Goal: Task Accomplishment & Management: Use online tool/utility

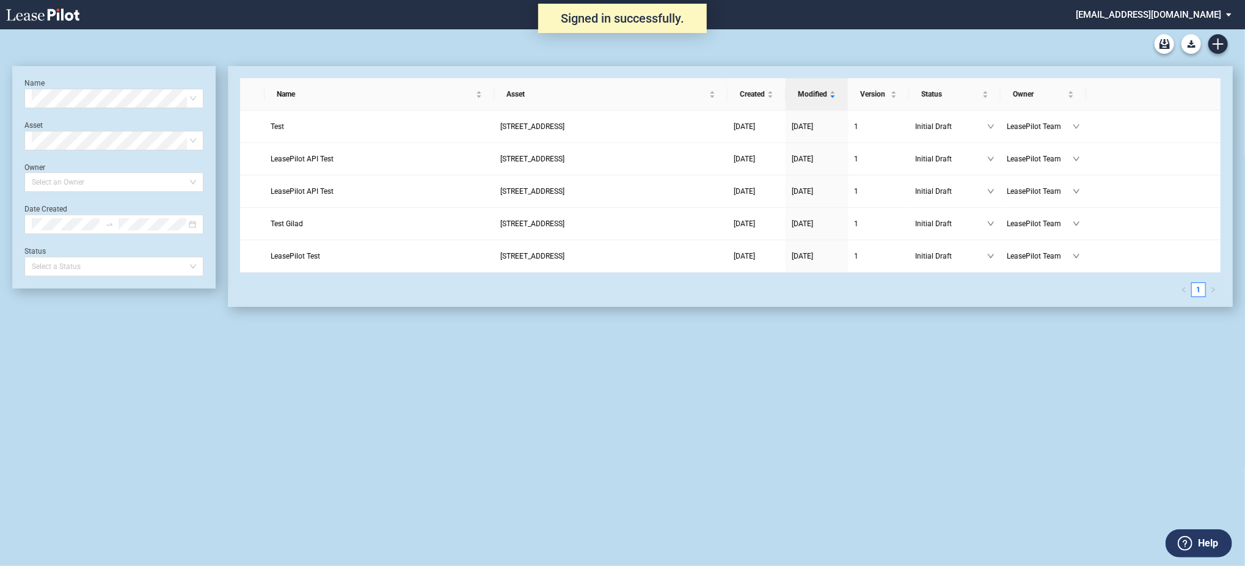
click at [1187, 3] on md-select "admin@leasepilot.co Super Admin Area Admin Area Settings Sign Out" at bounding box center [1157, 13] width 167 height 27
click at [1137, 32] on div "Super Admin Area" at bounding box center [1168, 33] width 68 height 12
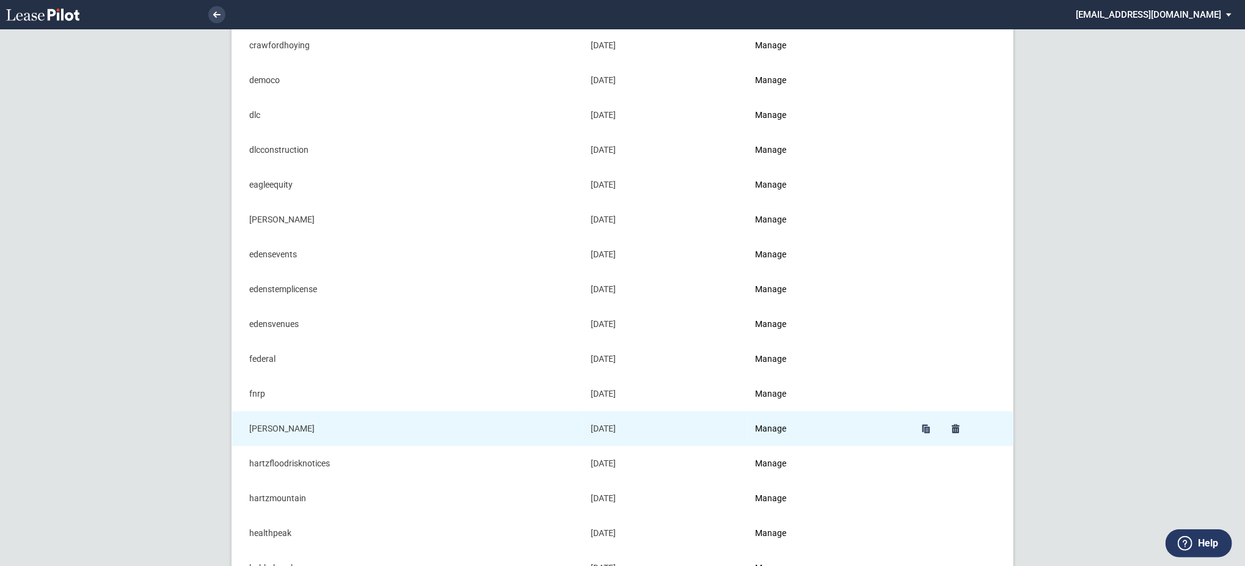
scroll to position [326, 0]
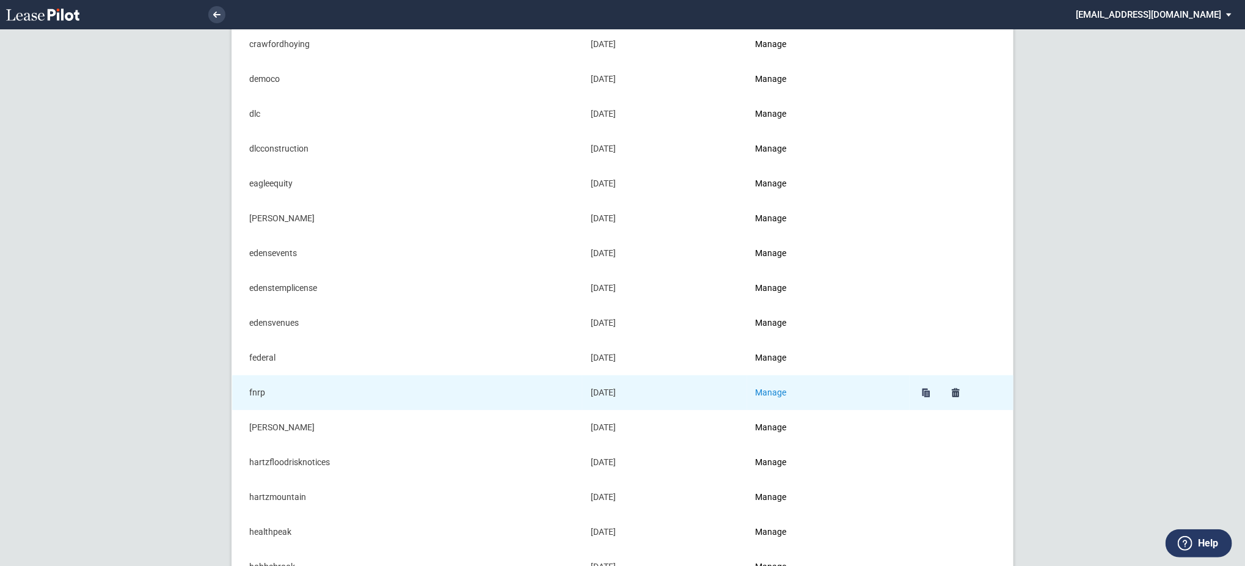
drag, startPoint x: 778, startPoint y: 400, endPoint x: 778, endPoint y: 390, distance: 9.8
click at [778, 398] on td "Manage" at bounding box center [828, 392] width 162 height 35
click at [778, 390] on link "Manage" at bounding box center [771, 392] width 31 height 10
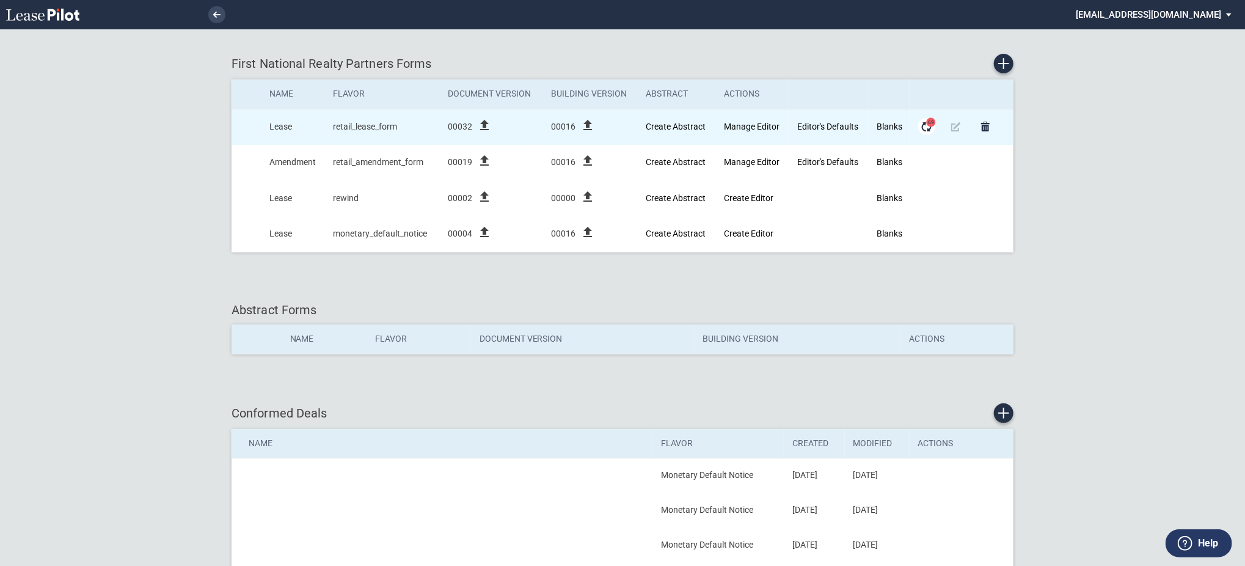
click at [928, 120] on span "69" at bounding box center [931, 121] width 9 height 9
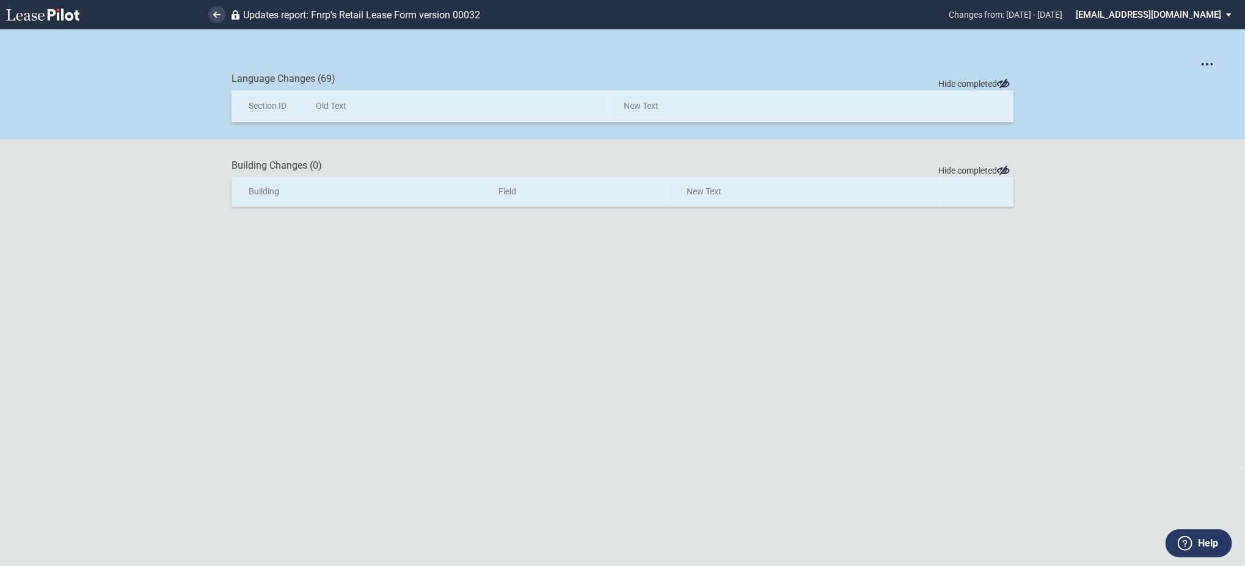
click at [1226, 53] on div "Get SML with section IDs Get SML with changes Language Changes (69) Hide comple…" at bounding box center [622, 297] width 1245 height 536
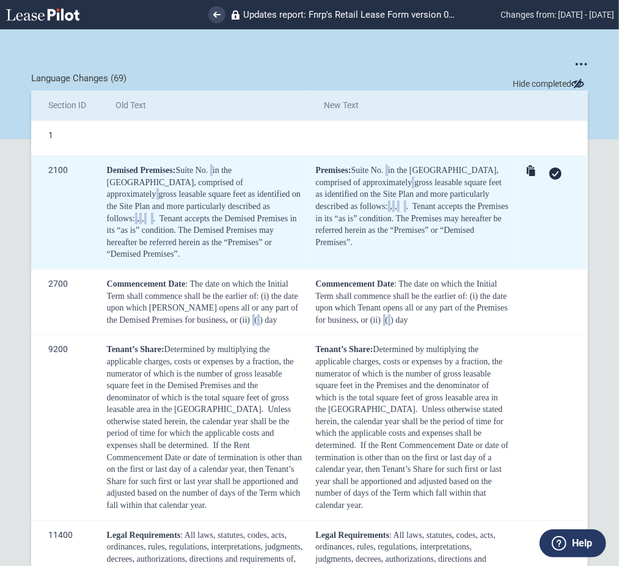
click at [552, 173] on icon at bounding box center [555, 173] width 7 height 5
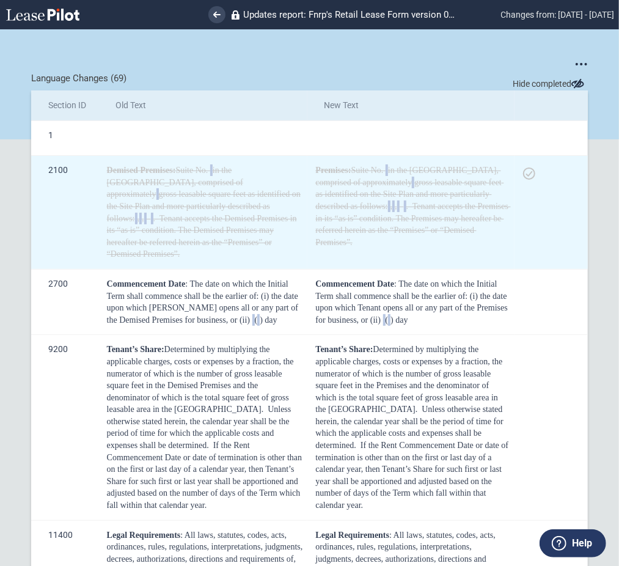
scroll to position [81, 0]
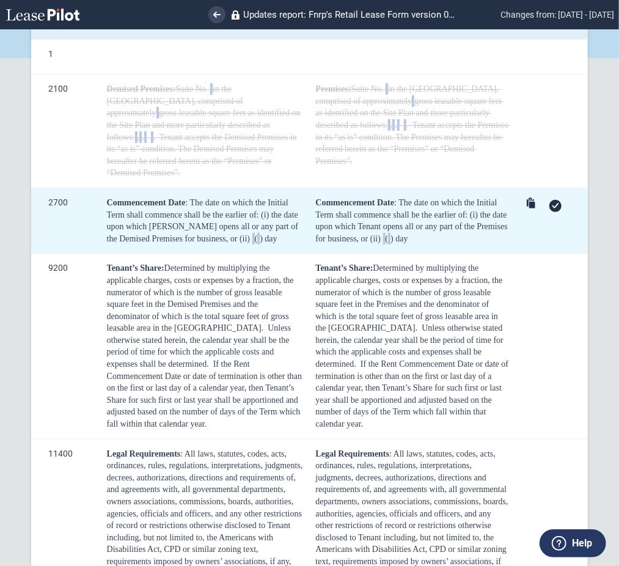
click at [552, 205] on use at bounding box center [555, 205] width 7 height 5
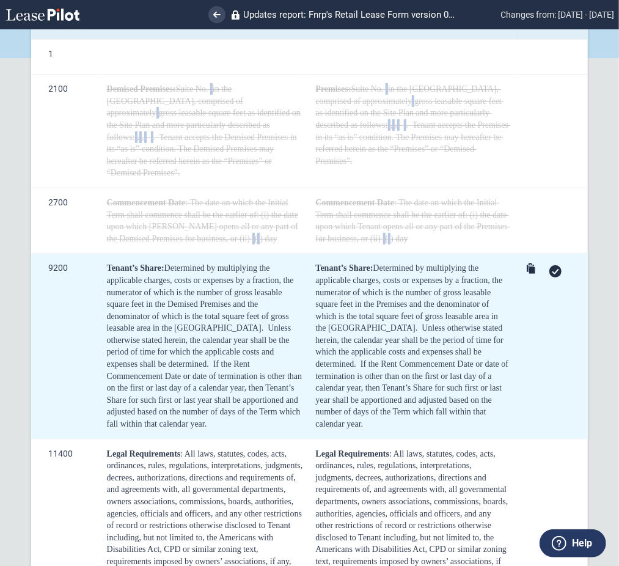
click at [541, 272] on div at bounding box center [553, 270] width 60 height 17
click at [549, 274] on div at bounding box center [555, 271] width 12 height 12
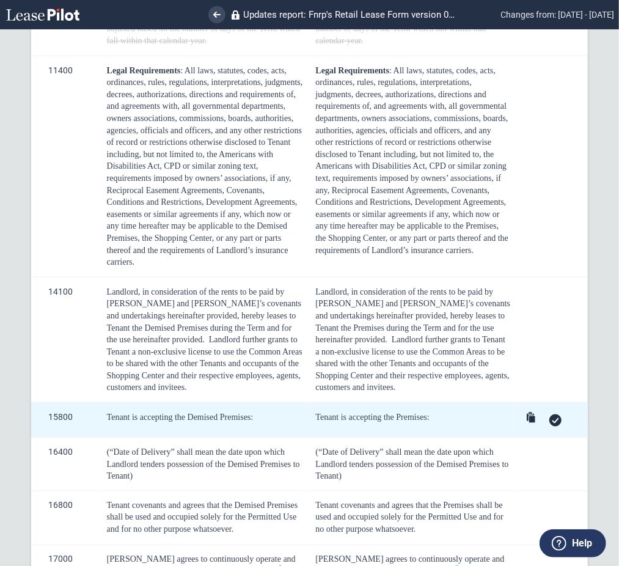
scroll to position [489, 0]
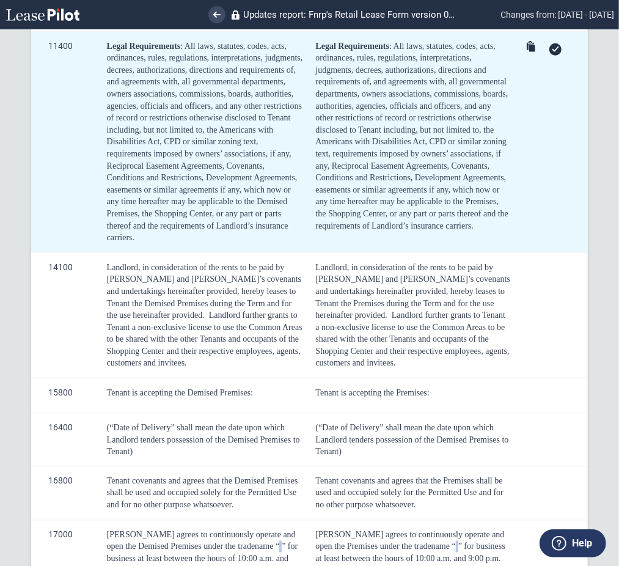
click at [552, 51] on icon at bounding box center [555, 48] width 7 height 5
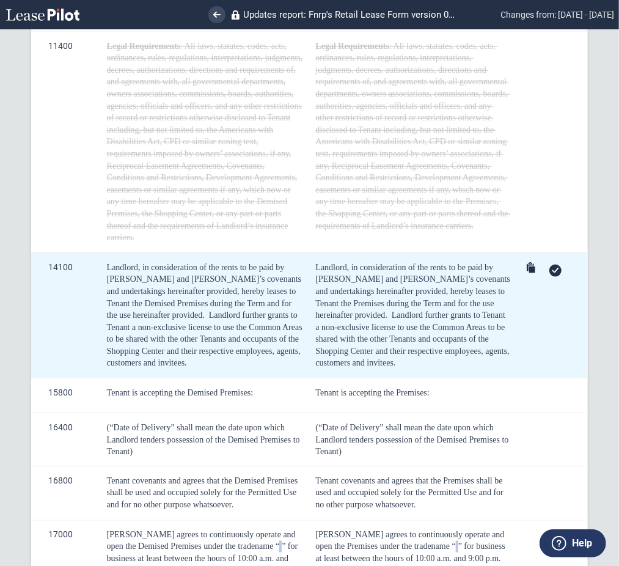
click at [552, 272] on icon at bounding box center [555, 270] width 7 height 5
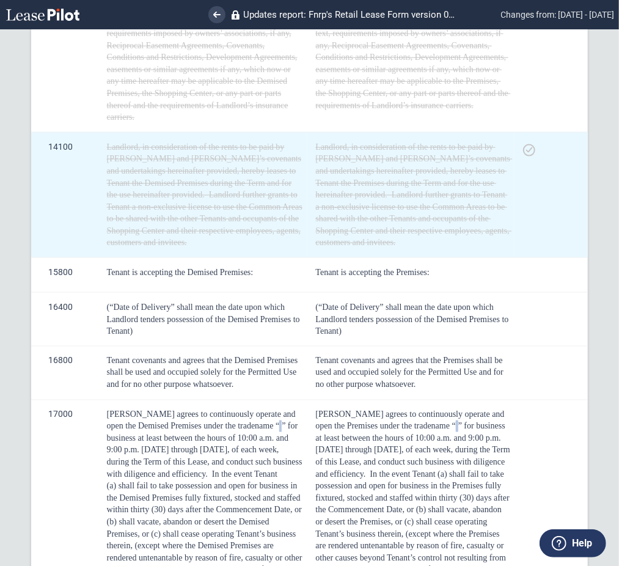
scroll to position [651, 0]
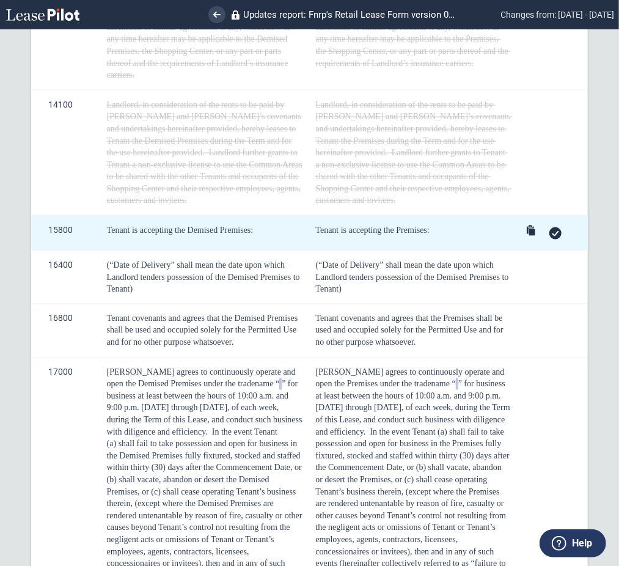
click at [552, 232] on icon at bounding box center [555, 233] width 7 height 5
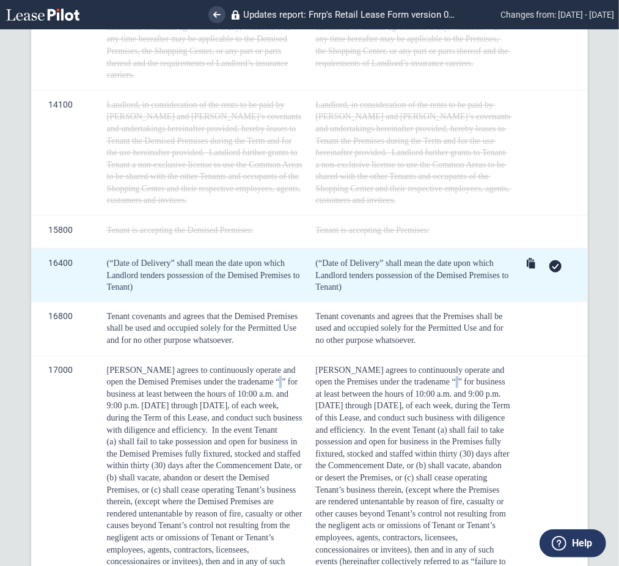
click at [552, 269] on icon at bounding box center [555, 266] width 7 height 5
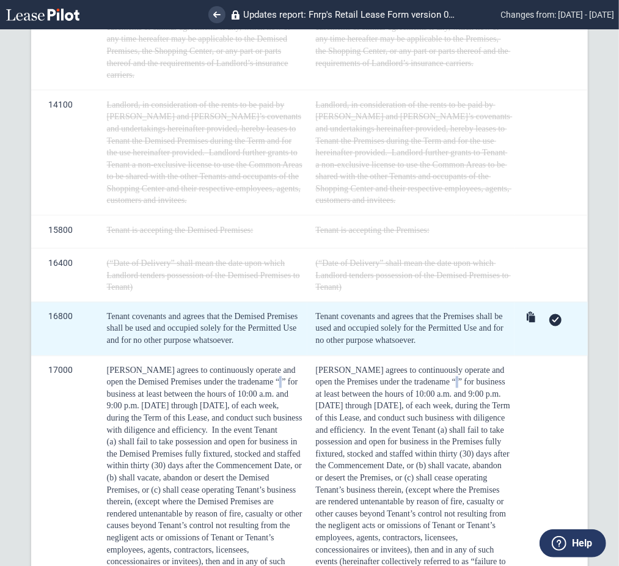
click at [552, 320] on icon at bounding box center [555, 319] width 7 height 5
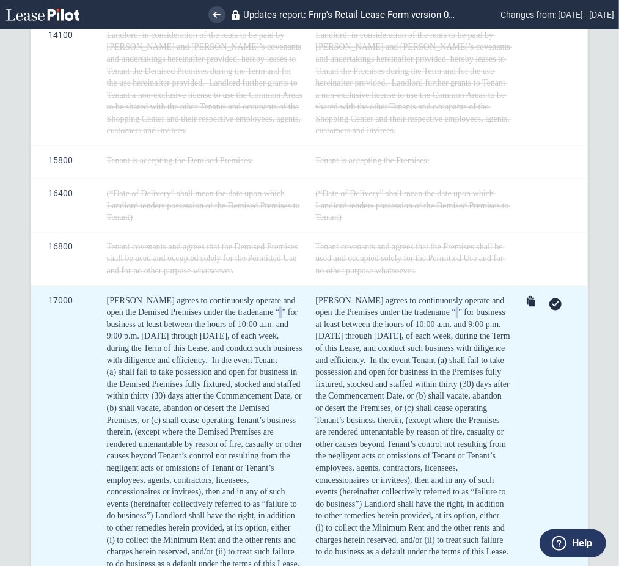
scroll to position [895, 0]
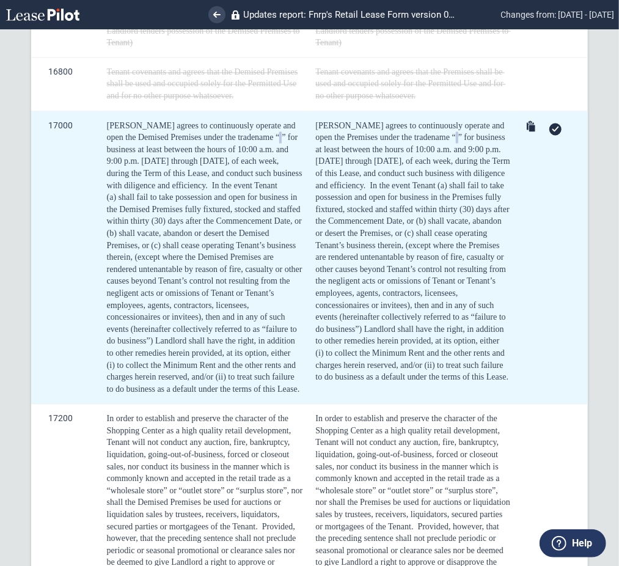
click at [552, 131] on icon at bounding box center [555, 128] width 7 height 5
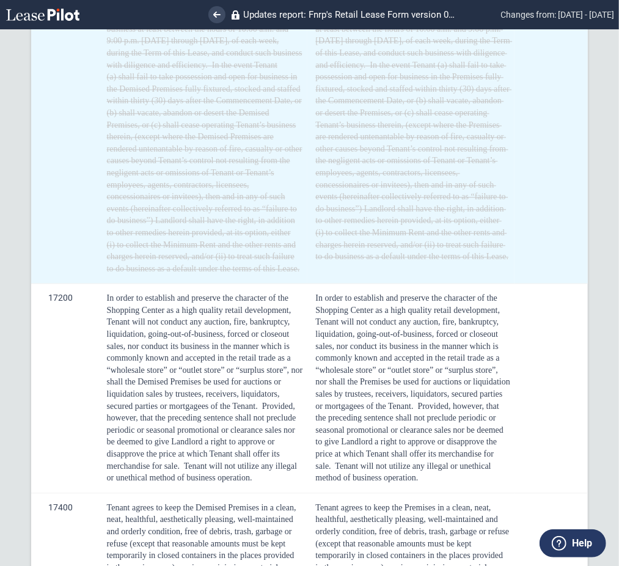
scroll to position [1058, 0]
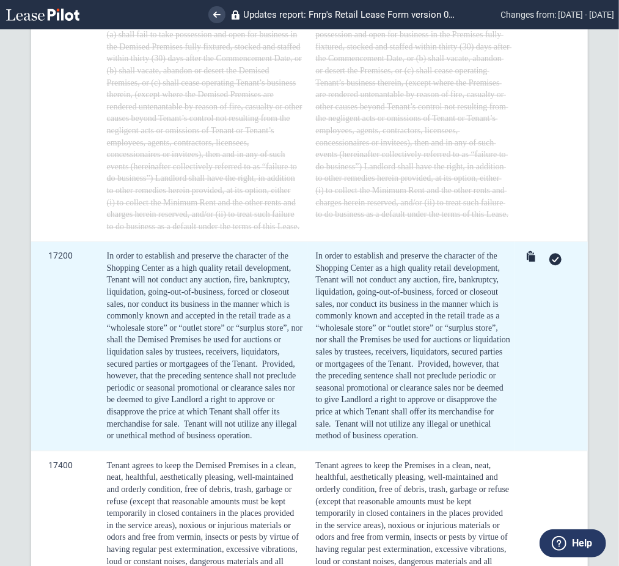
click at [552, 262] on icon at bounding box center [555, 259] width 7 height 5
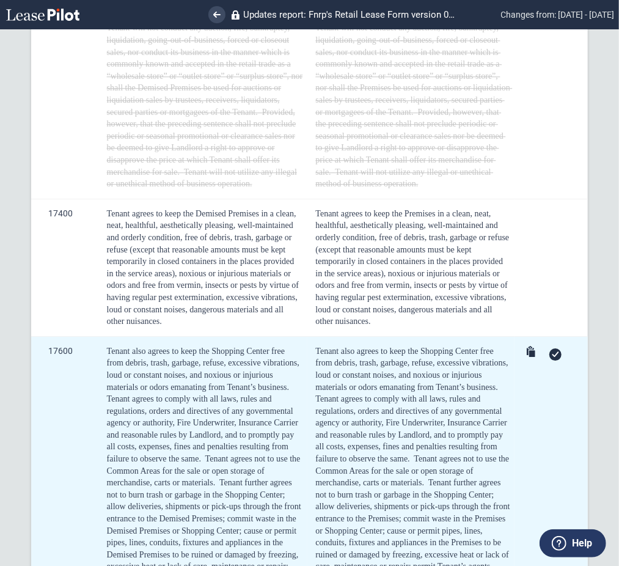
scroll to position [1384, 0]
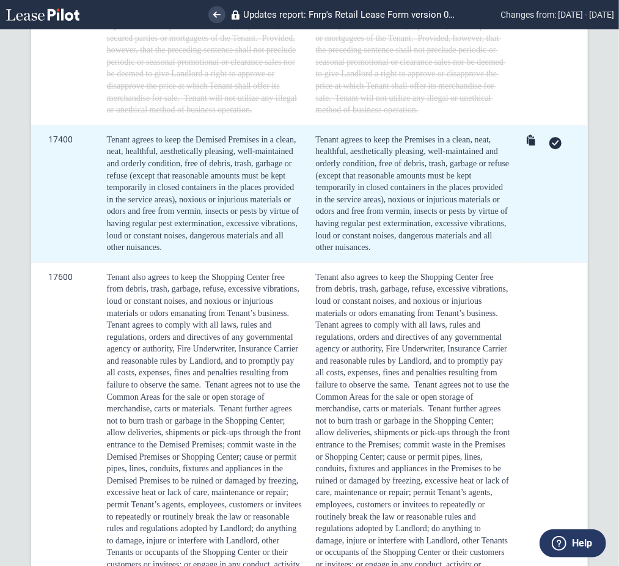
click at [553, 147] on div at bounding box center [553, 142] width 60 height 17
click at [550, 149] on div at bounding box center [555, 143] width 12 height 12
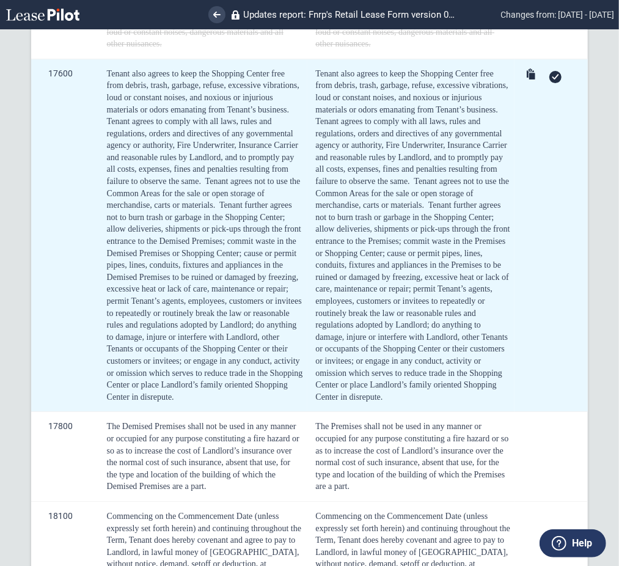
scroll to position [1628, 0]
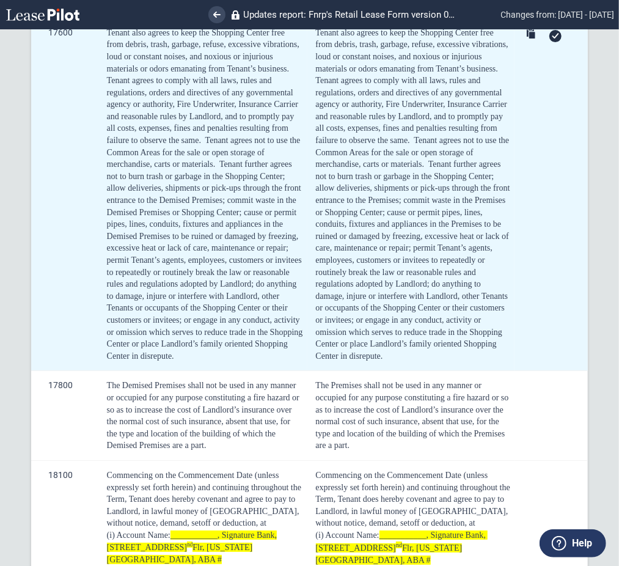
click at [556, 44] on div at bounding box center [553, 35] width 60 height 17
click at [552, 38] on use at bounding box center [555, 35] width 7 height 5
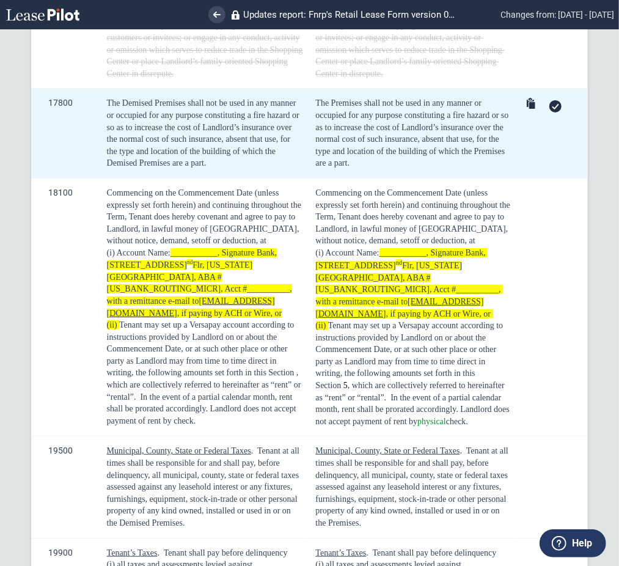
scroll to position [1873, 0]
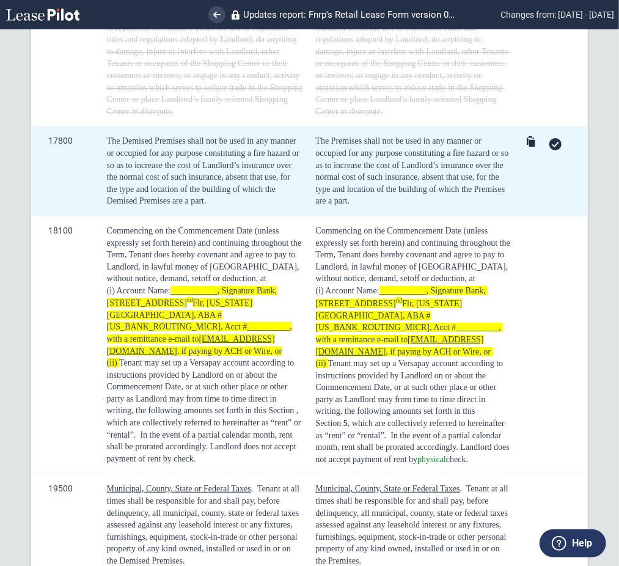
click at [553, 147] on icon at bounding box center [555, 144] width 7 height 5
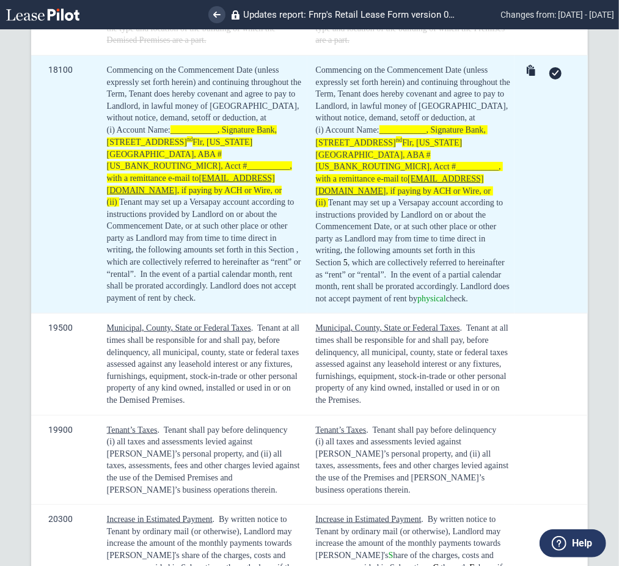
scroll to position [2036, 0]
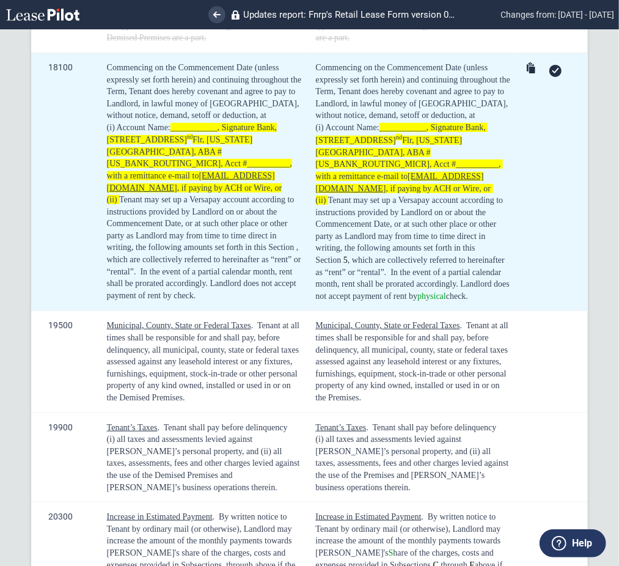
click at [552, 73] on icon at bounding box center [555, 70] width 7 height 5
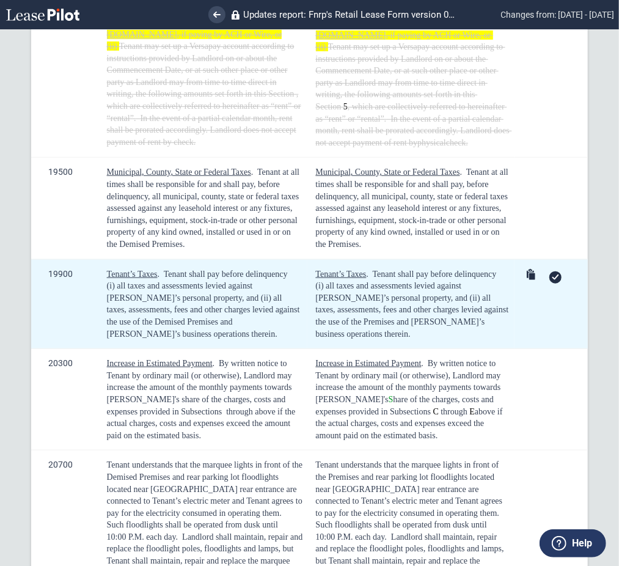
scroll to position [2199, 0]
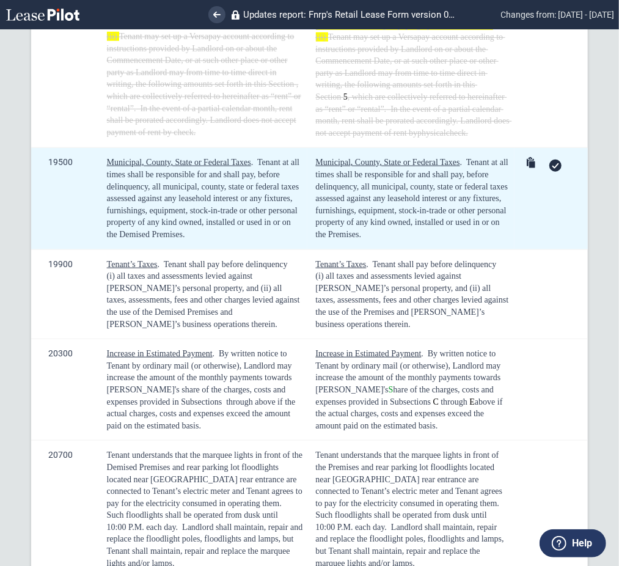
click at [552, 163] on icon at bounding box center [555, 165] width 7 height 5
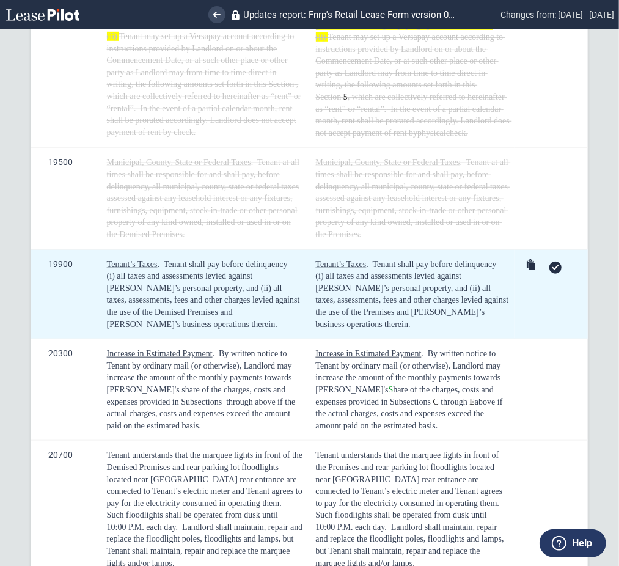
click at [552, 264] on icon at bounding box center [555, 266] width 7 height 5
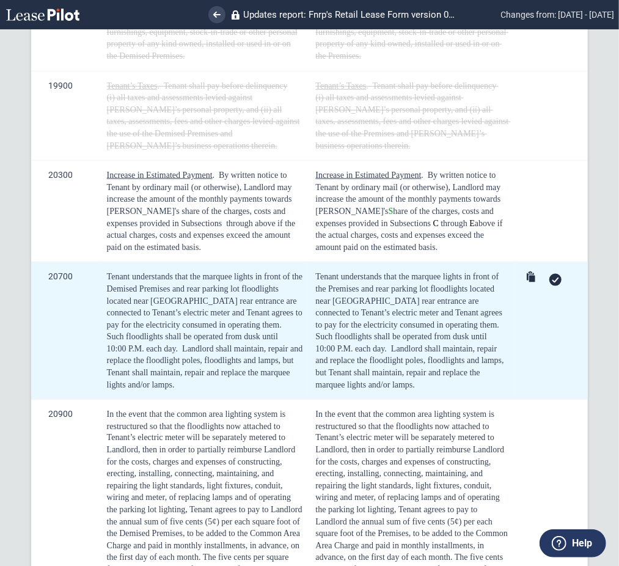
scroll to position [2443, 0]
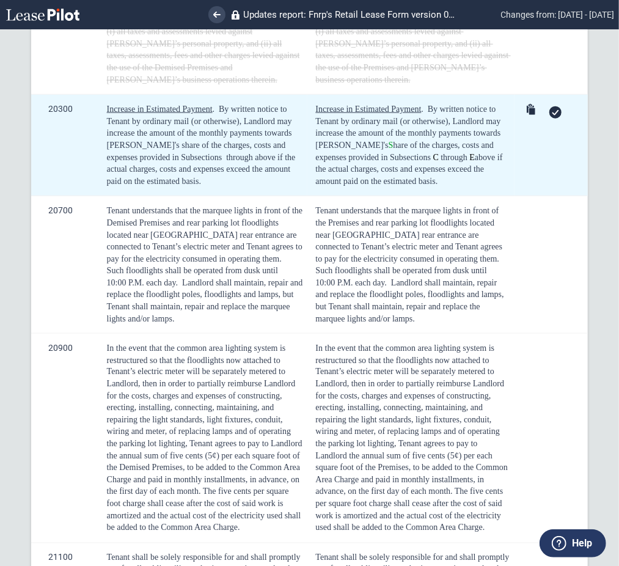
click at [552, 110] on use at bounding box center [555, 112] width 7 height 5
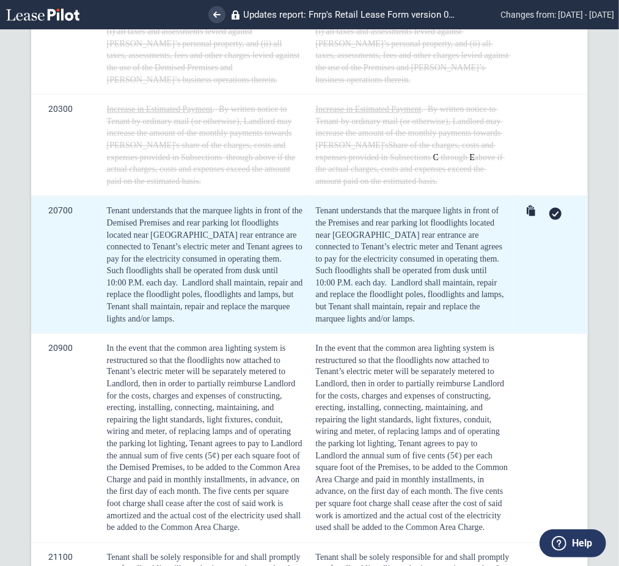
click at [550, 205] on div at bounding box center [553, 213] width 60 height 17
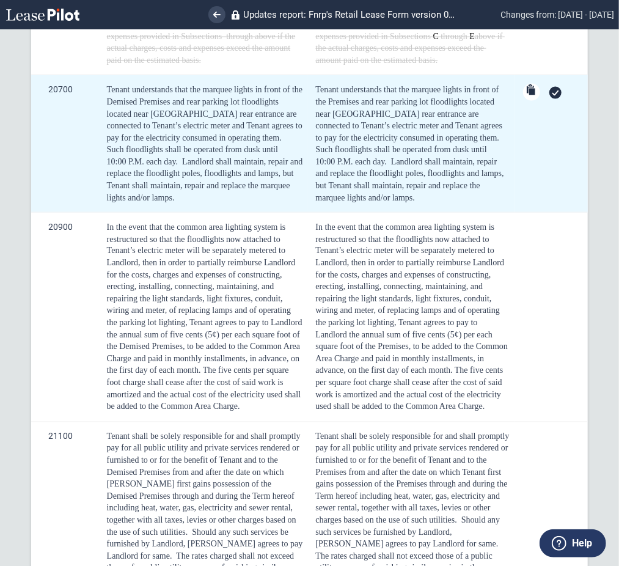
scroll to position [2361, 0]
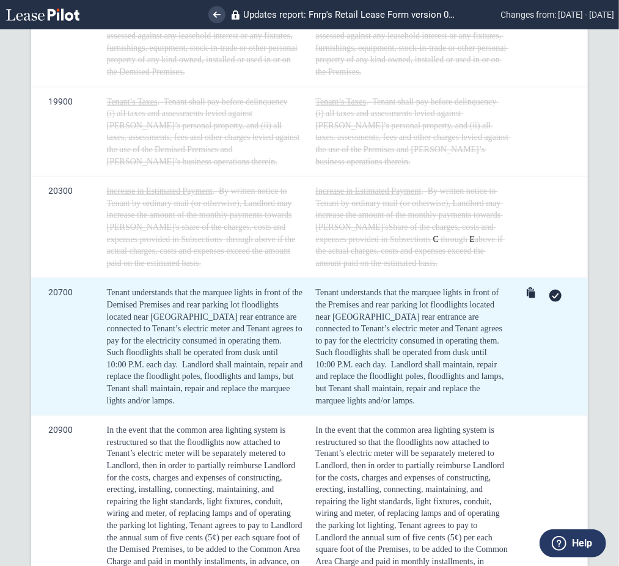
click at [552, 293] on icon at bounding box center [555, 295] width 7 height 5
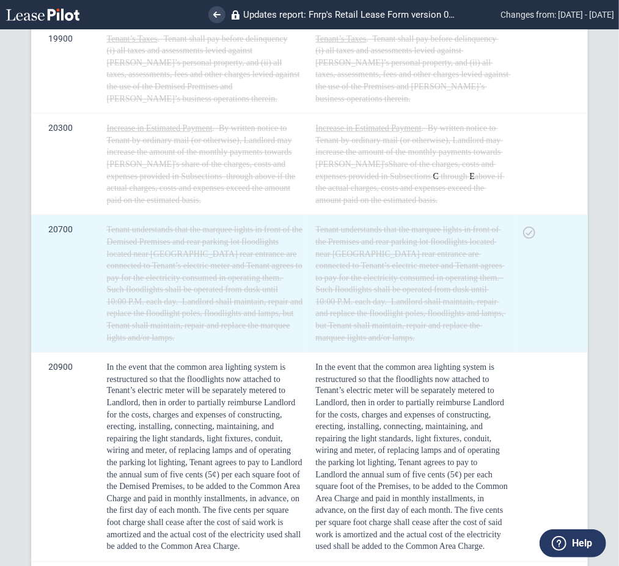
scroll to position [2606, 0]
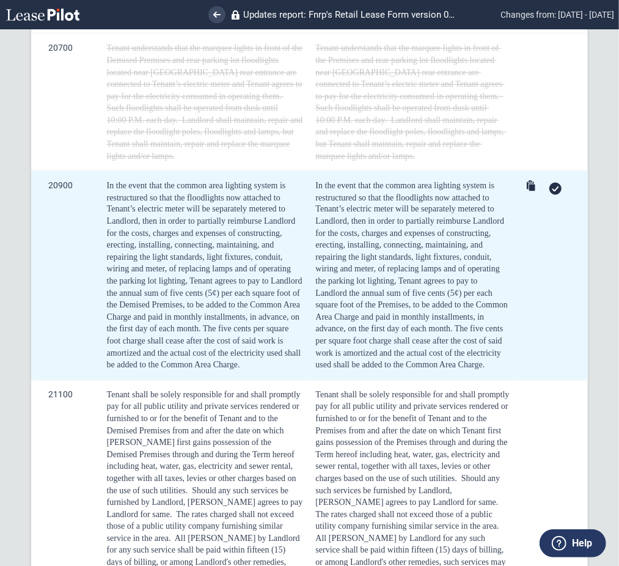
click at [550, 183] on div at bounding box center [555, 189] width 12 height 12
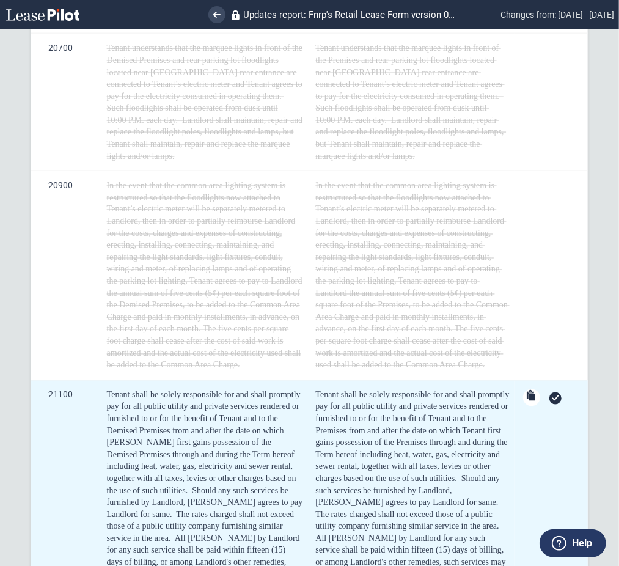
scroll to position [2769, 0]
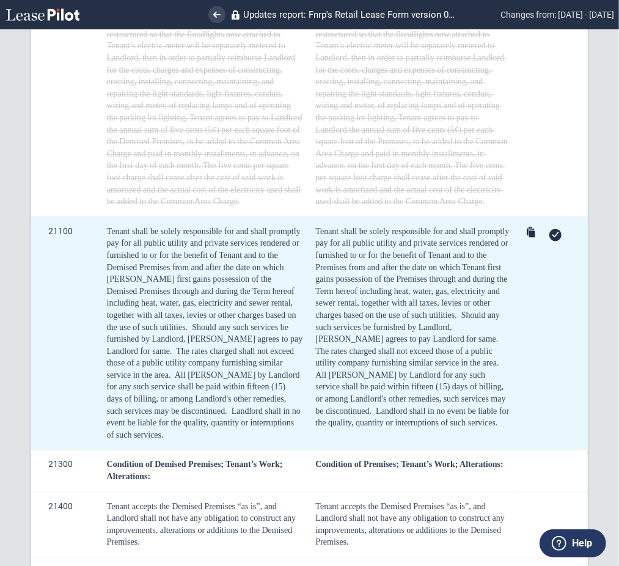
click at [552, 232] on icon at bounding box center [555, 234] width 7 height 5
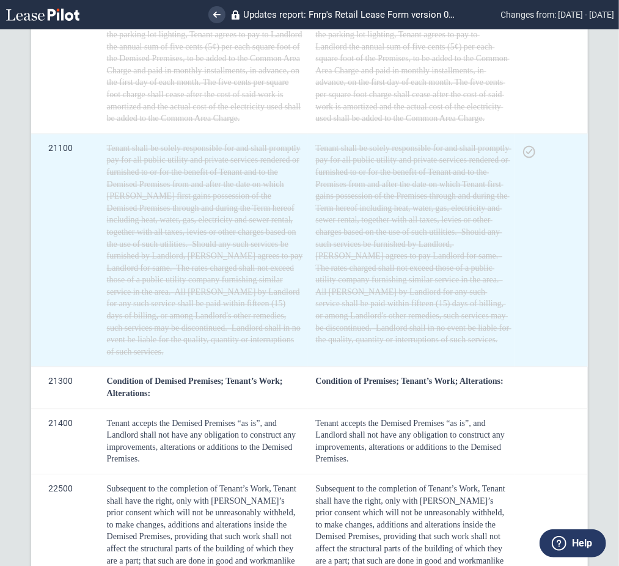
scroll to position [3013, 0]
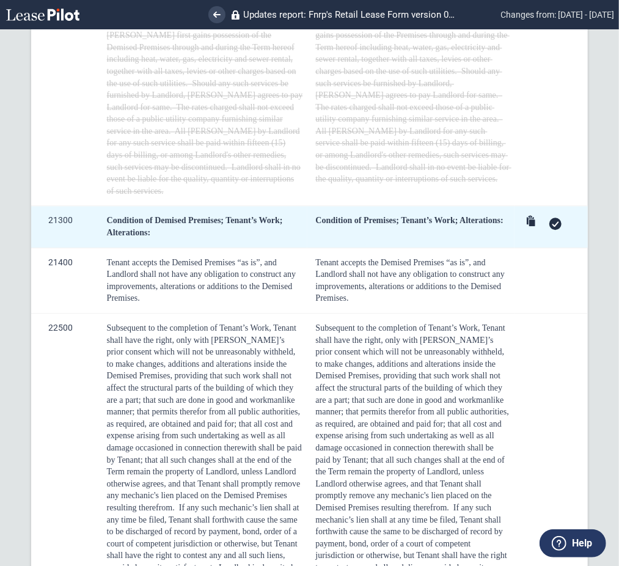
click at [549, 217] on div at bounding box center [555, 223] width 12 height 12
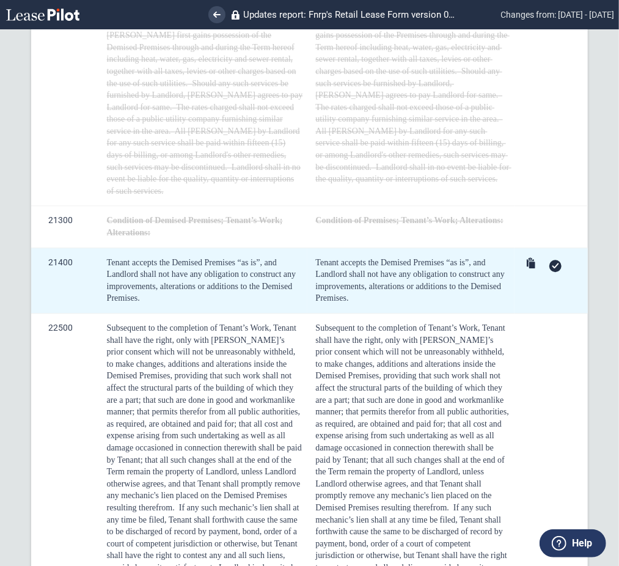
click at [550, 260] on div at bounding box center [555, 266] width 12 height 12
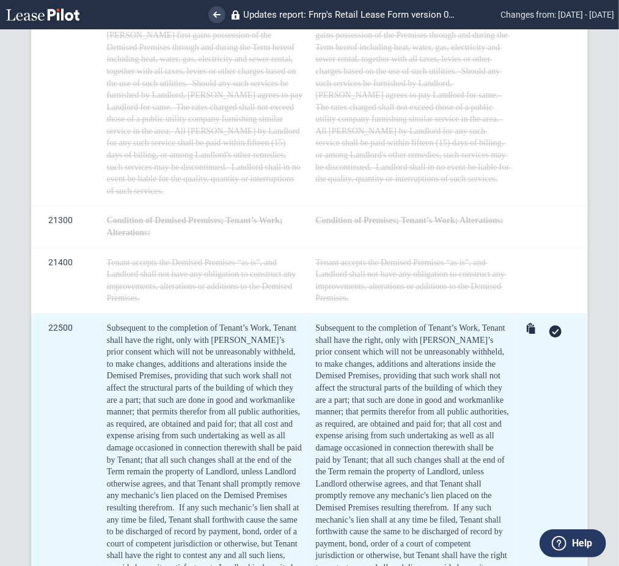
click at [552, 325] on div at bounding box center [555, 331] width 12 height 12
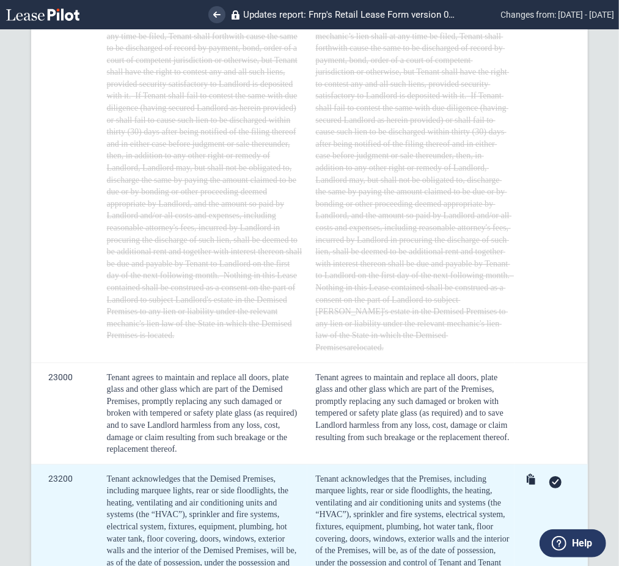
scroll to position [3665, 0]
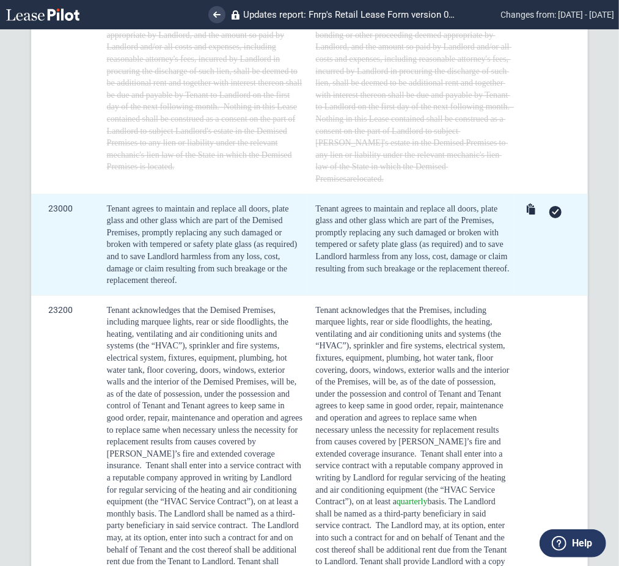
click at [551, 206] on div at bounding box center [555, 212] width 12 height 12
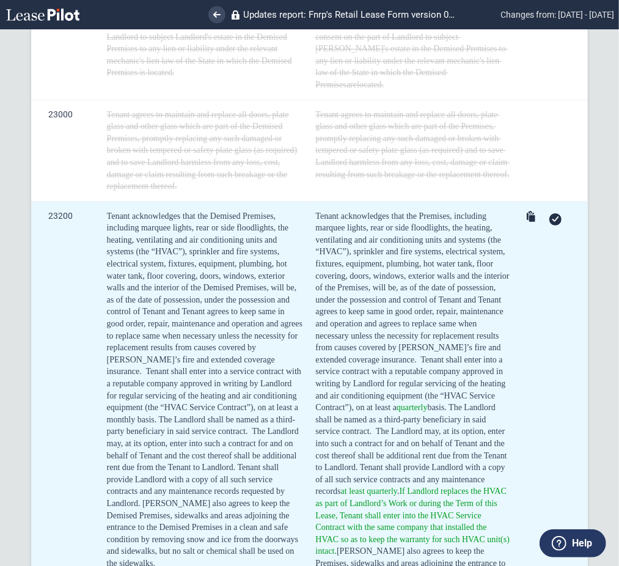
scroll to position [3827, 0]
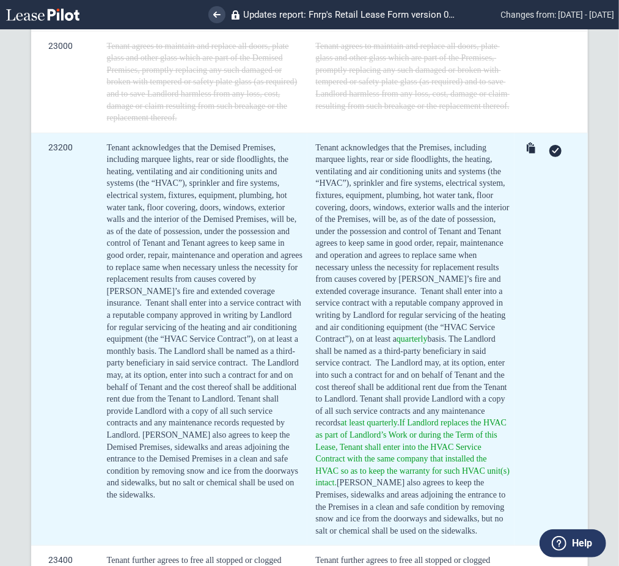
click at [553, 148] on icon at bounding box center [555, 150] width 7 height 5
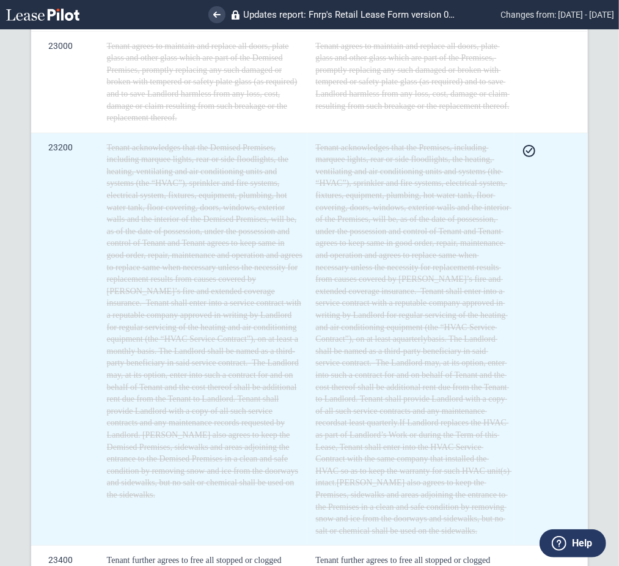
click at [523, 145] on div at bounding box center [529, 151] width 12 height 12
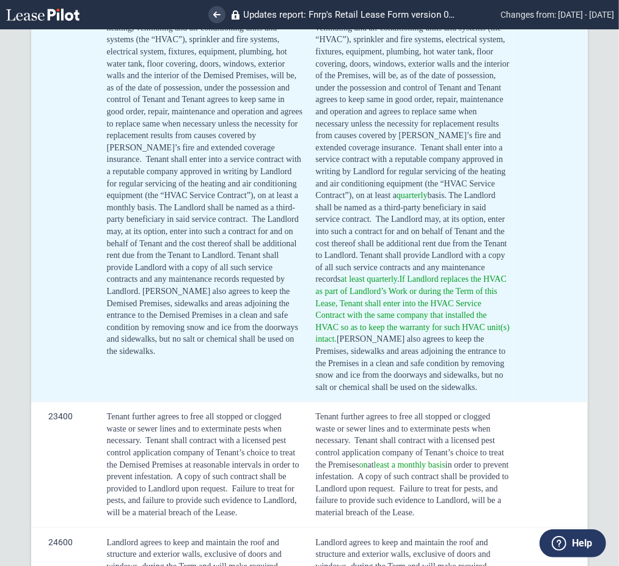
scroll to position [3990, 0]
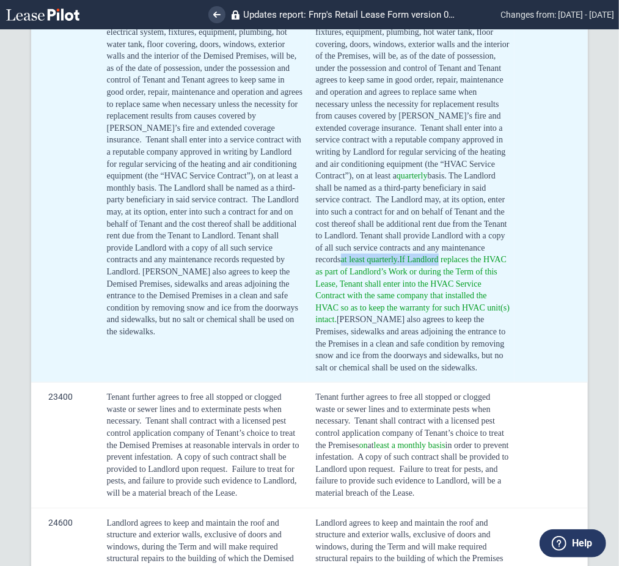
drag, startPoint x: 341, startPoint y: 241, endPoint x: 439, endPoint y: 242, distance: 97.7
click at [439, 242] on span "The Landlord may, at its option, enter into such a contract for and on behalf o…" at bounding box center [414, 283] width 196 height 177
copy span "at least quarterly . If Landlord"
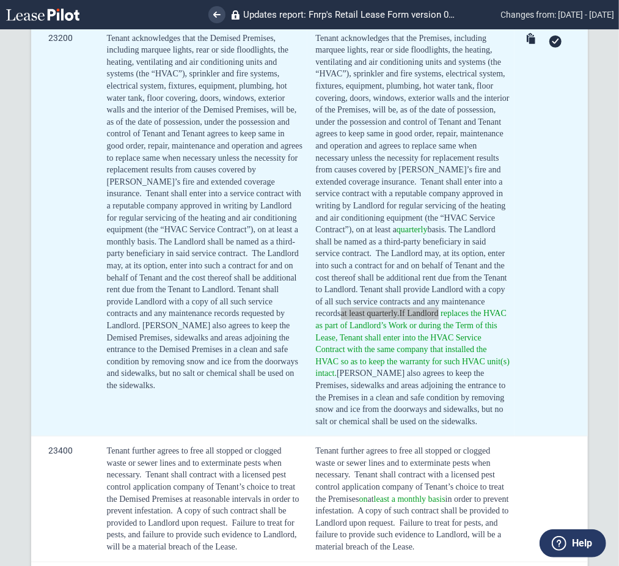
scroll to position [3909, 0]
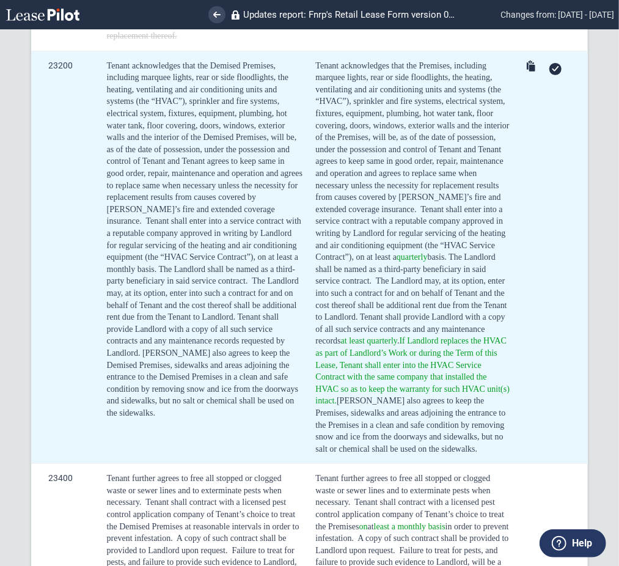
click at [549, 63] on div at bounding box center [555, 69] width 12 height 12
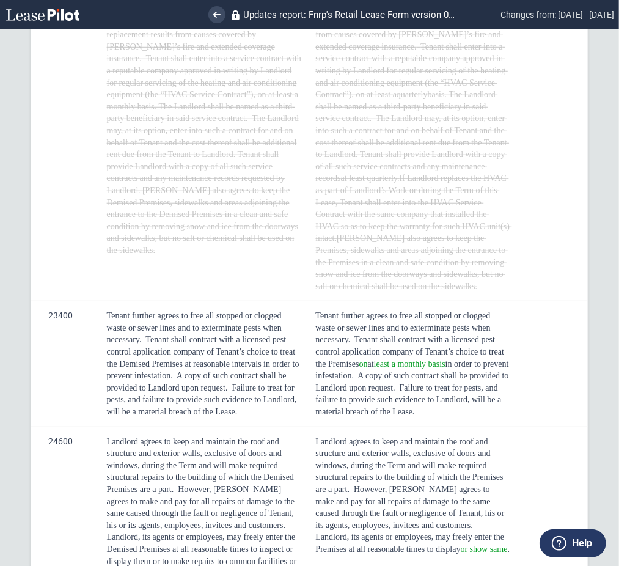
scroll to position [4153, 0]
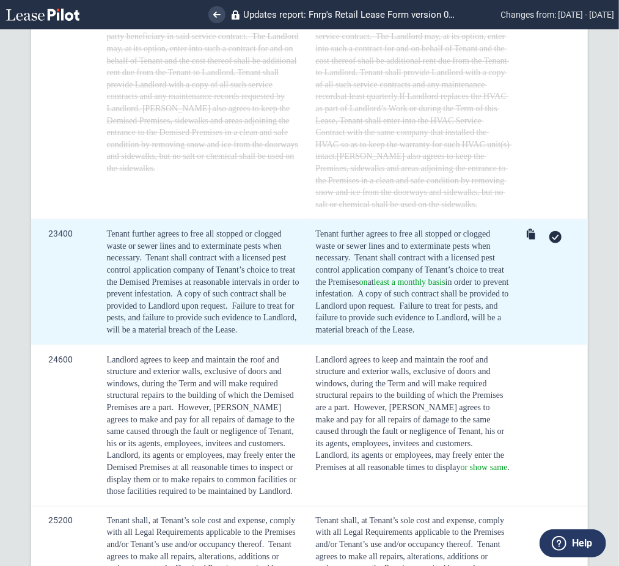
click at [556, 228] on div at bounding box center [553, 236] width 60 height 17
click at [550, 231] on div at bounding box center [555, 237] width 12 height 12
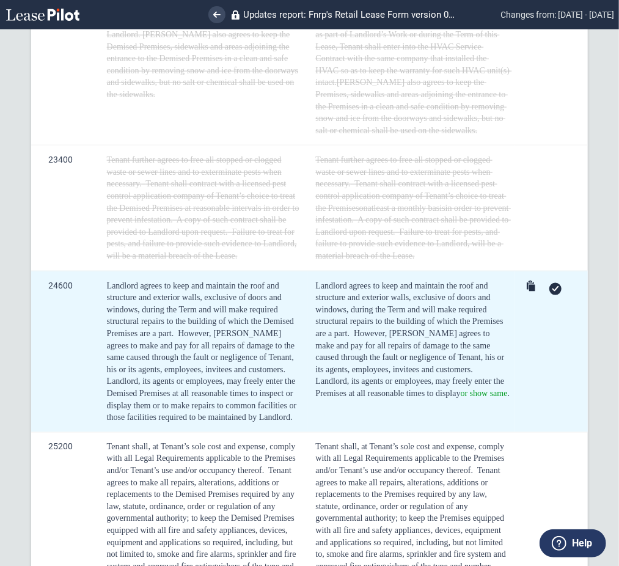
scroll to position [4316, 0]
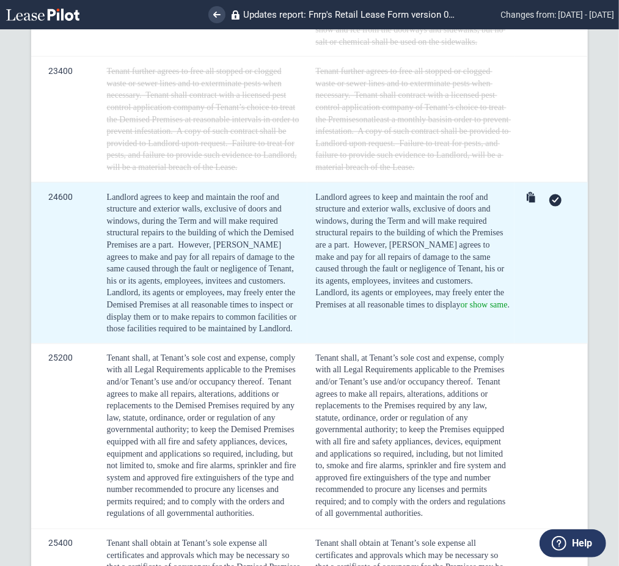
click at [550, 194] on div at bounding box center [555, 200] width 12 height 12
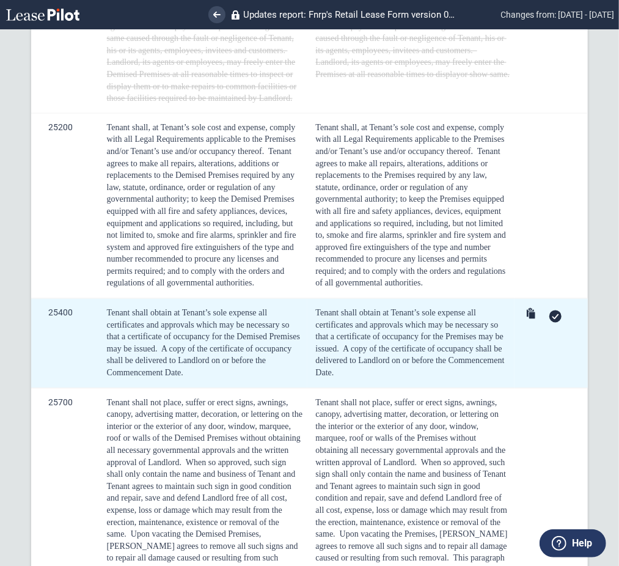
scroll to position [4560, 0]
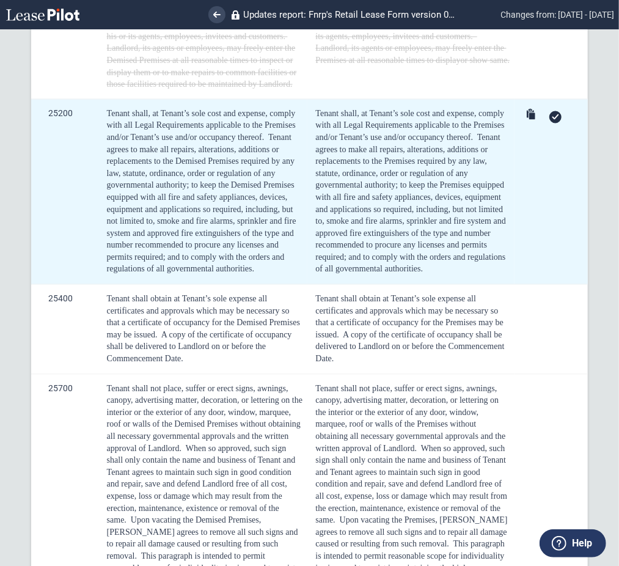
click at [553, 111] on div at bounding box center [555, 117] width 12 height 12
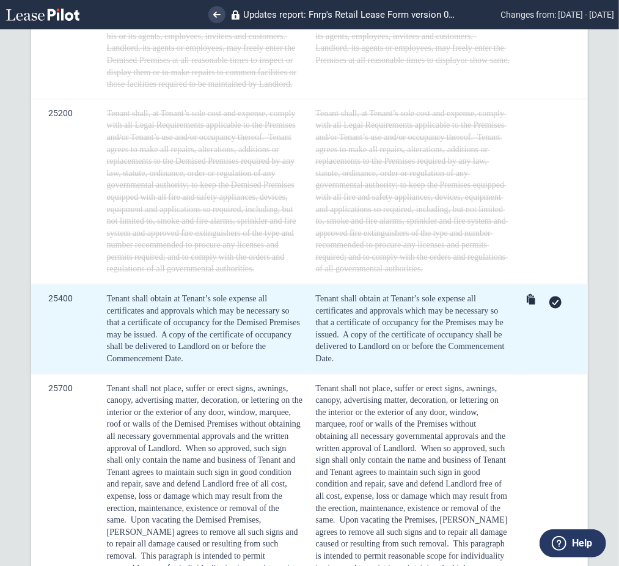
click at [543, 293] on div at bounding box center [553, 301] width 60 height 17
click at [552, 300] on icon at bounding box center [555, 302] width 7 height 5
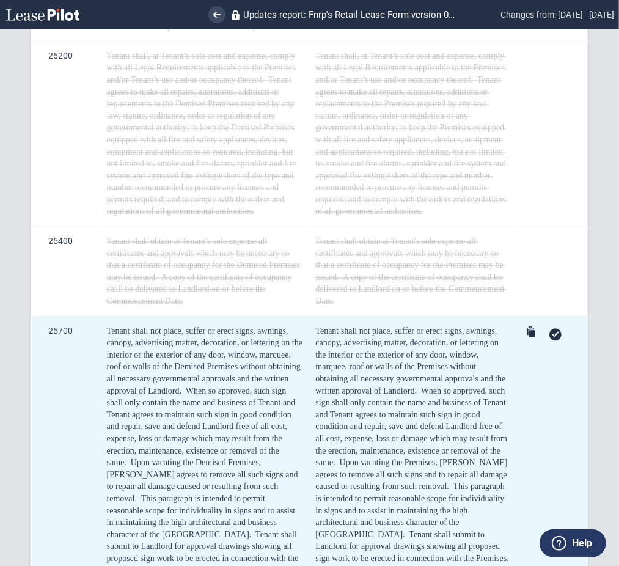
scroll to position [4886, 0]
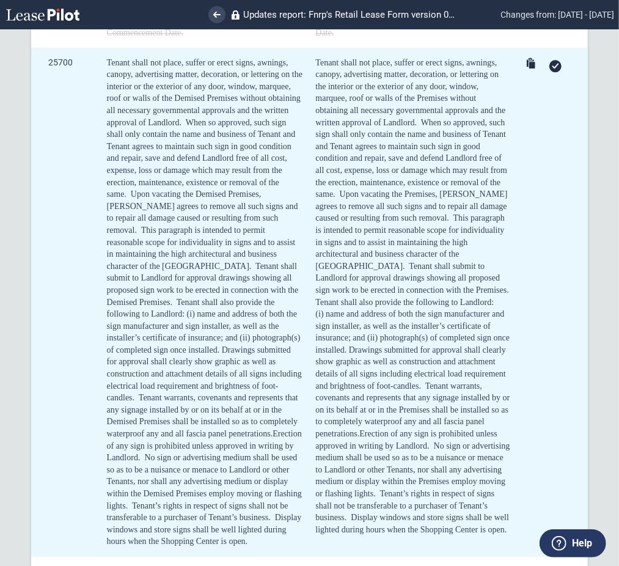
click at [552, 63] on icon at bounding box center [555, 65] width 7 height 5
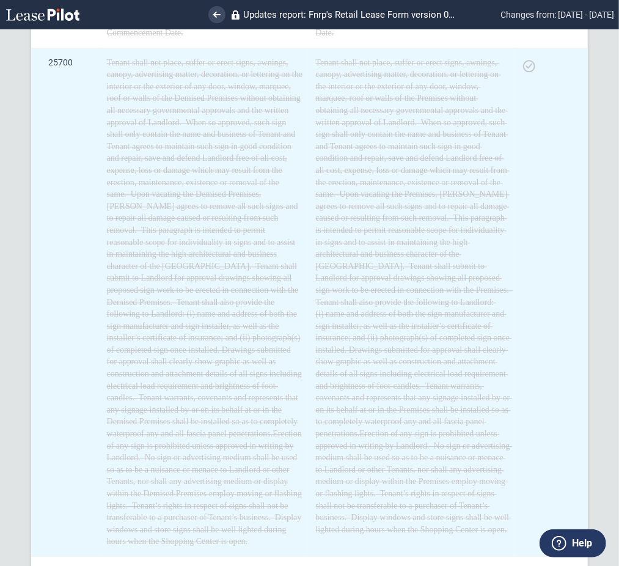
scroll to position [5130, 0]
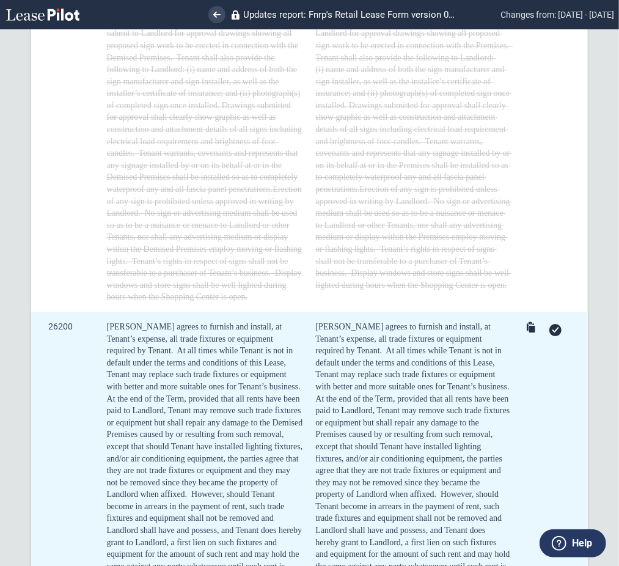
click at [543, 321] on div at bounding box center [553, 329] width 60 height 17
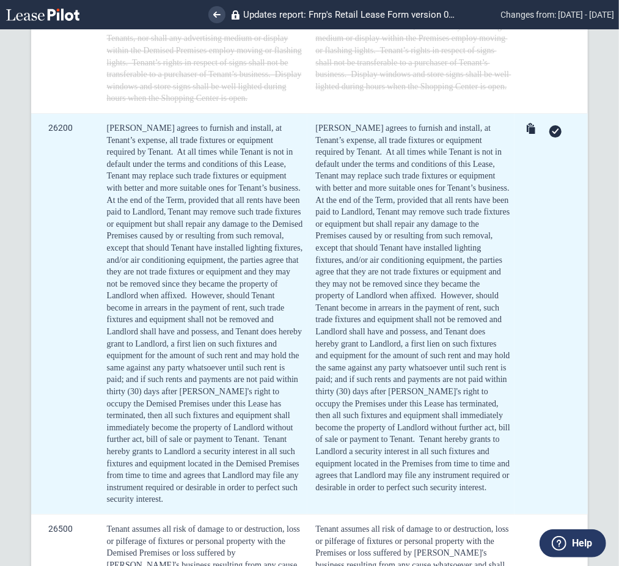
scroll to position [5293, 0]
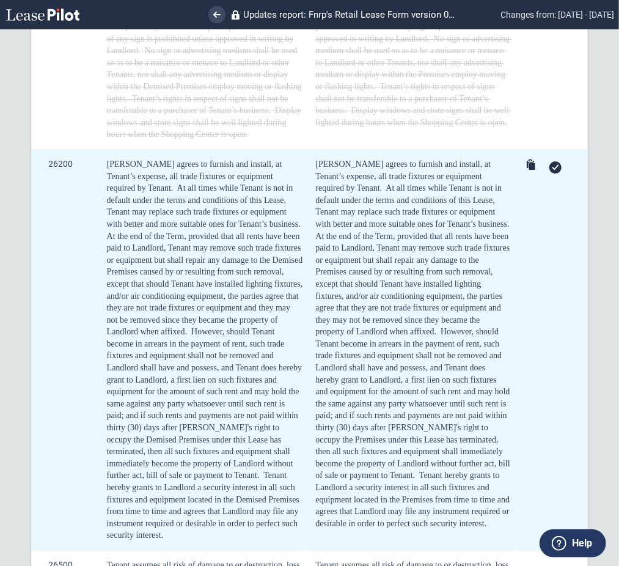
click at [552, 164] on icon at bounding box center [555, 166] width 7 height 5
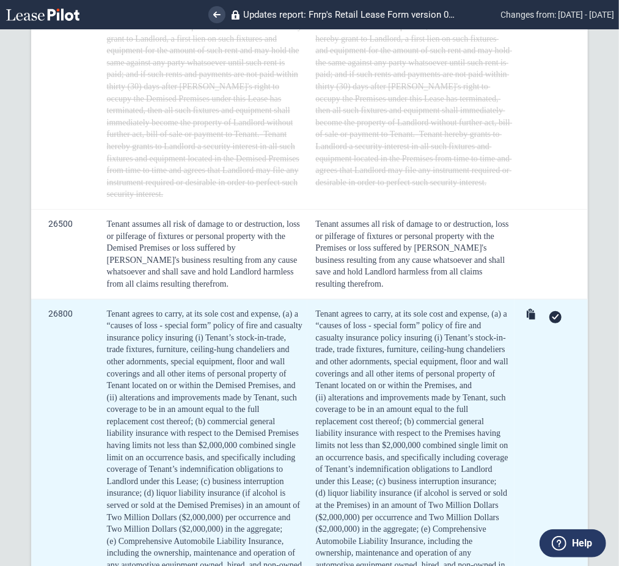
scroll to position [5700, 0]
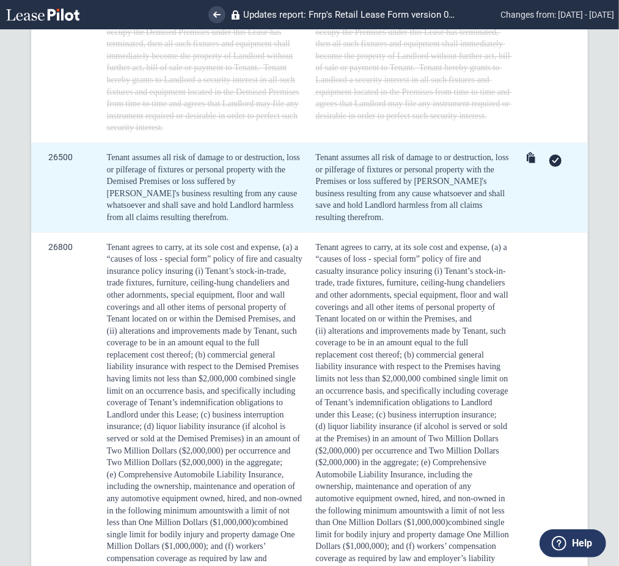
click at [546, 151] on div at bounding box center [553, 159] width 60 height 17
click at [552, 158] on icon at bounding box center [555, 160] width 7 height 5
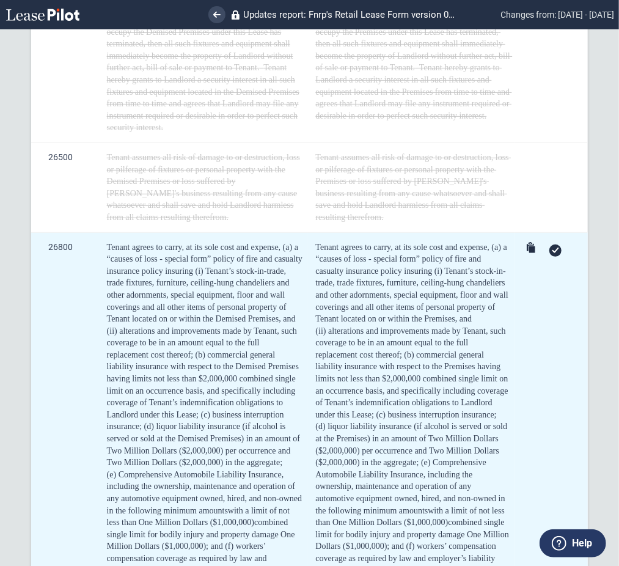
click at [557, 241] on div at bounding box center [553, 249] width 60 height 17
click at [549, 244] on div at bounding box center [555, 250] width 12 height 12
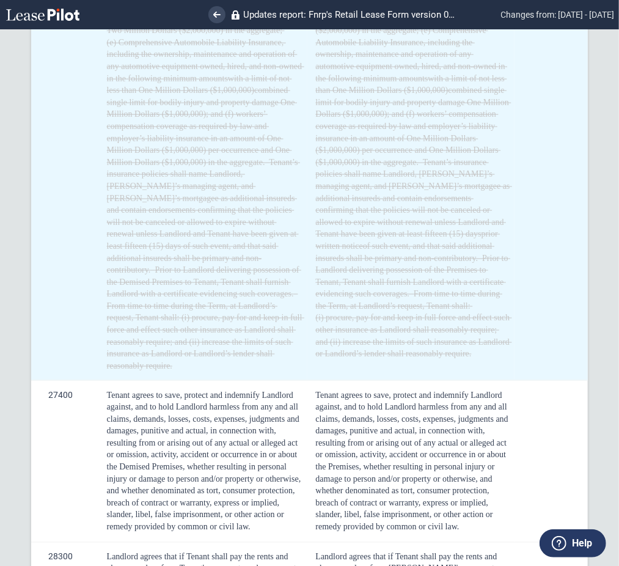
scroll to position [6352, 0]
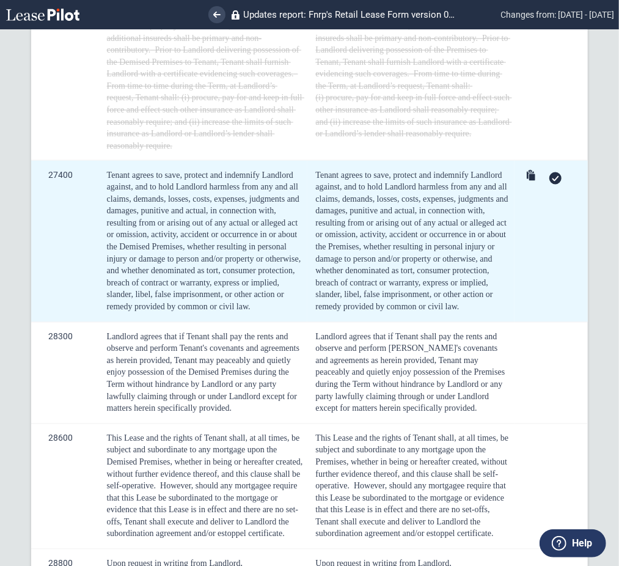
click at [549, 172] on div at bounding box center [555, 178] width 12 height 12
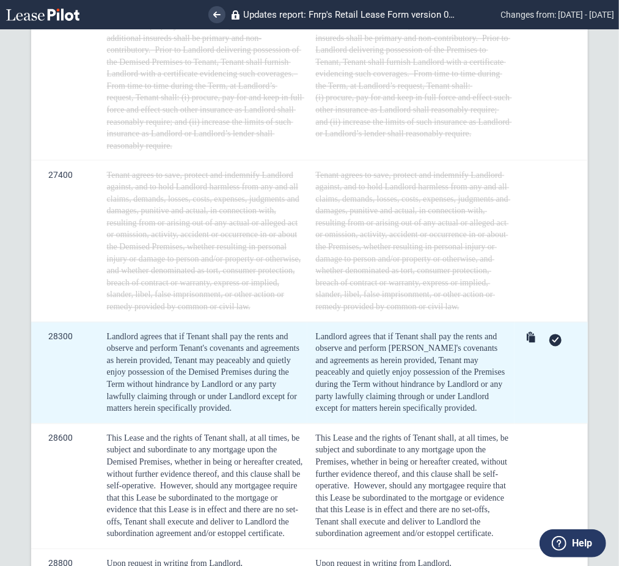
click at [553, 337] on icon at bounding box center [555, 339] width 7 height 5
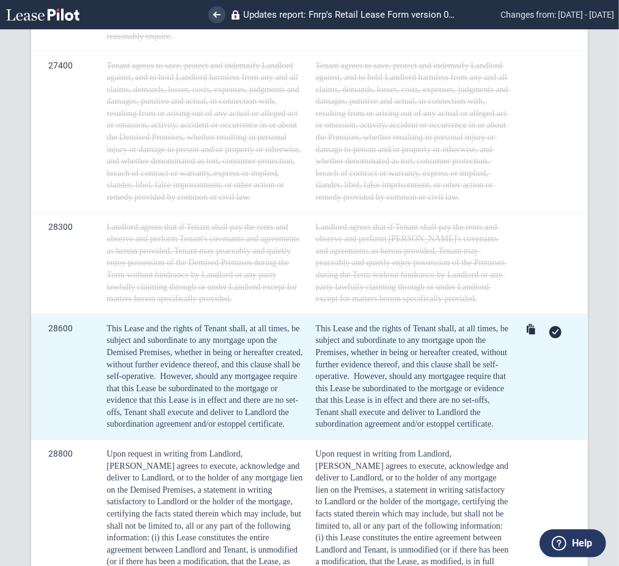
scroll to position [6596, 0]
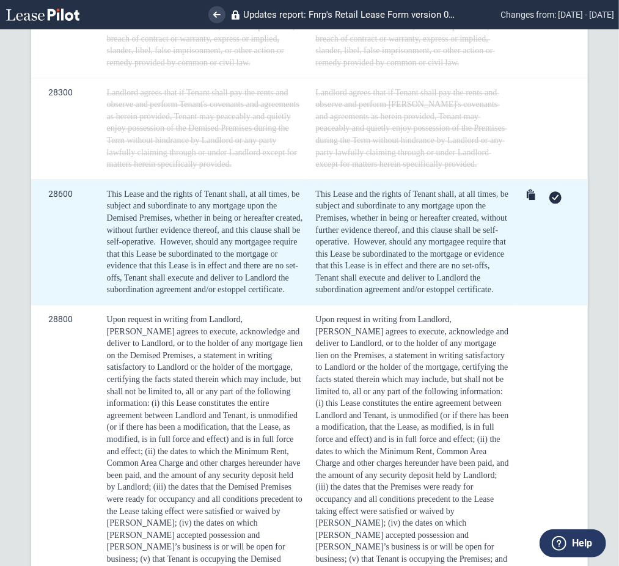
click at [554, 191] on div at bounding box center [555, 197] width 12 height 12
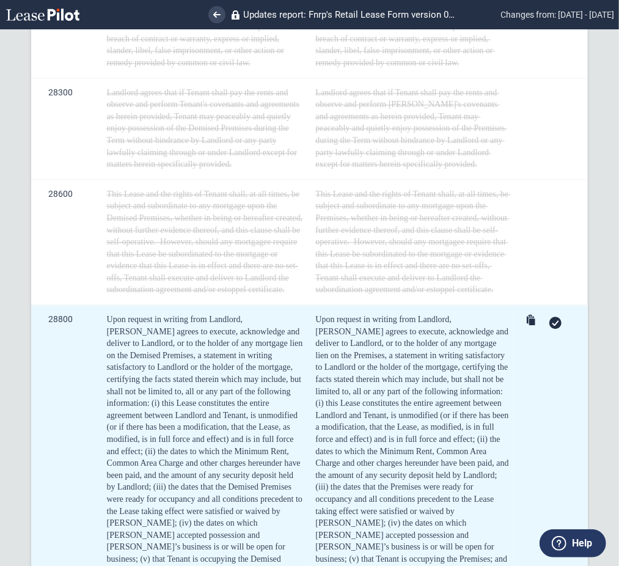
click at [549, 316] on div at bounding box center [555, 322] width 12 height 12
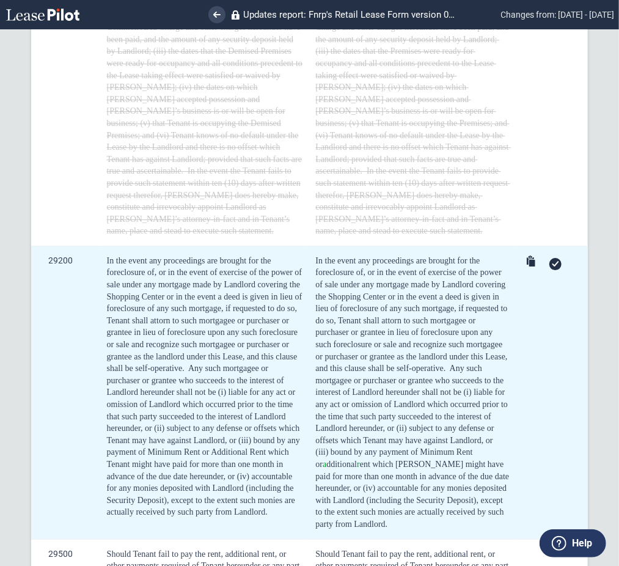
scroll to position [7166, 0]
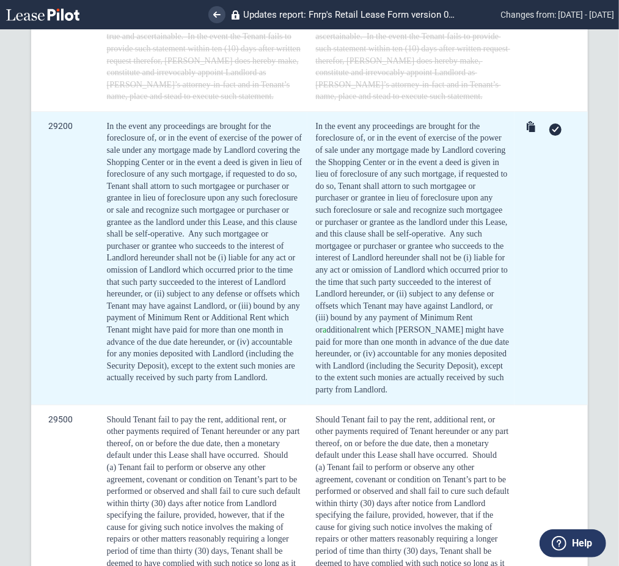
click at [552, 126] on icon at bounding box center [555, 128] width 7 height 5
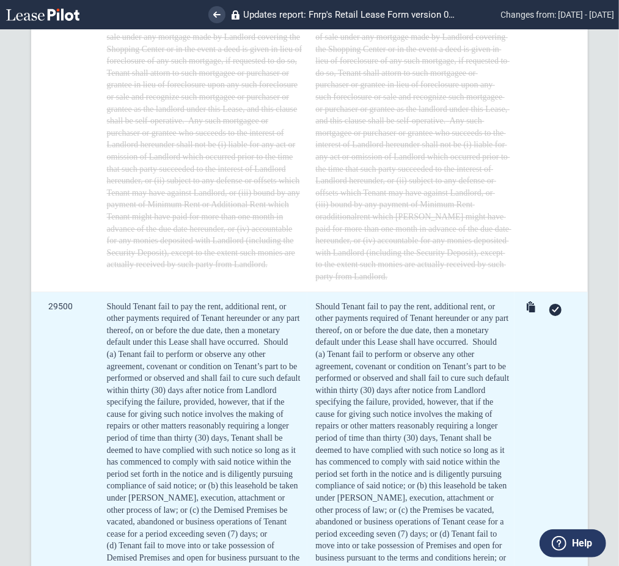
scroll to position [7410, 0]
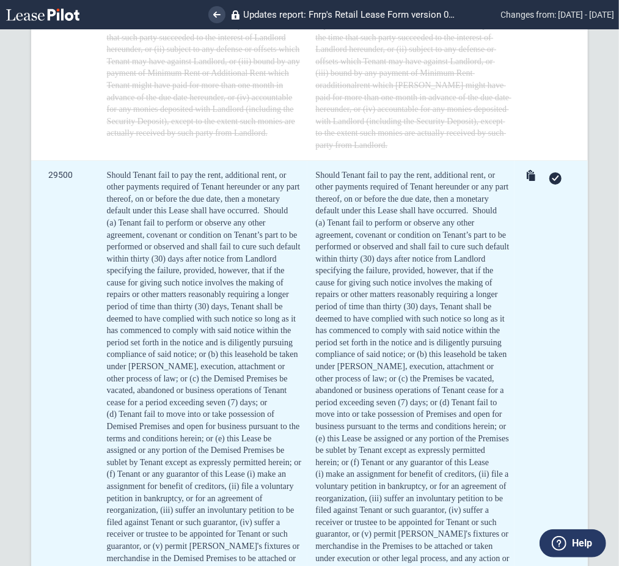
click at [550, 172] on div at bounding box center [555, 178] width 12 height 12
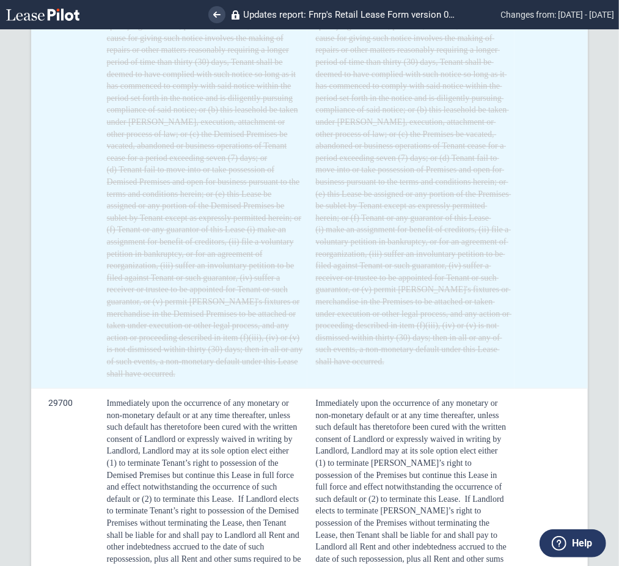
scroll to position [7899, 0]
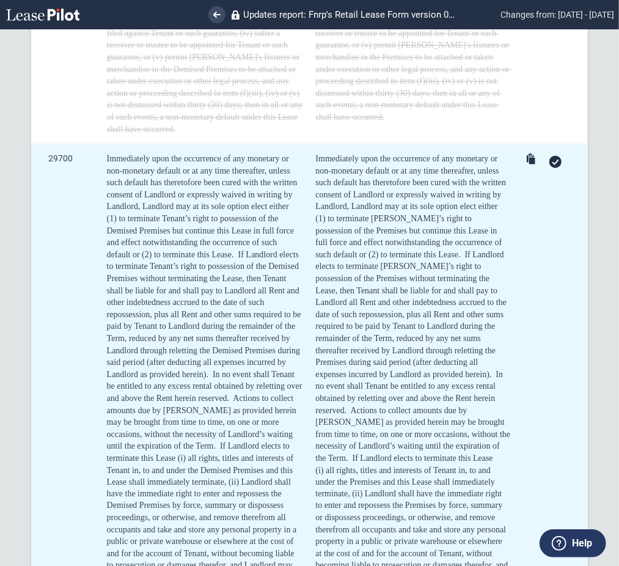
click at [552, 159] on icon at bounding box center [555, 161] width 7 height 5
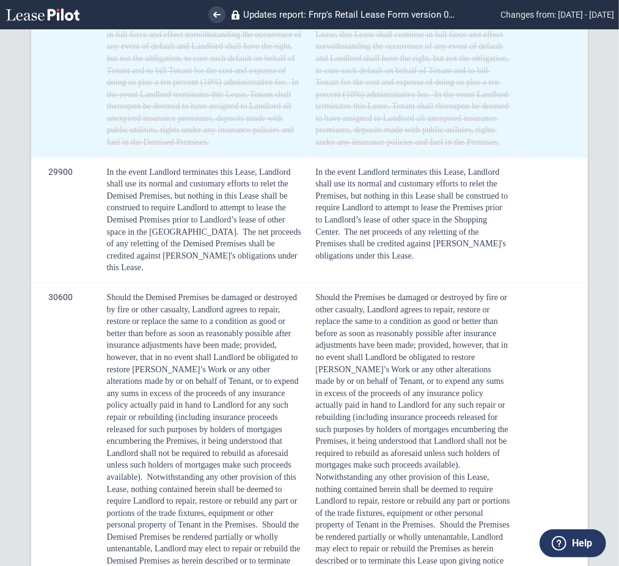
scroll to position [8713, 0]
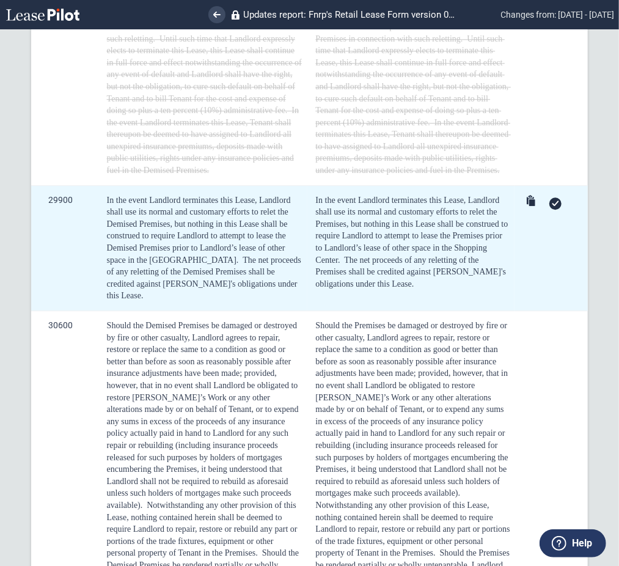
click at [553, 200] on icon at bounding box center [555, 202] width 7 height 5
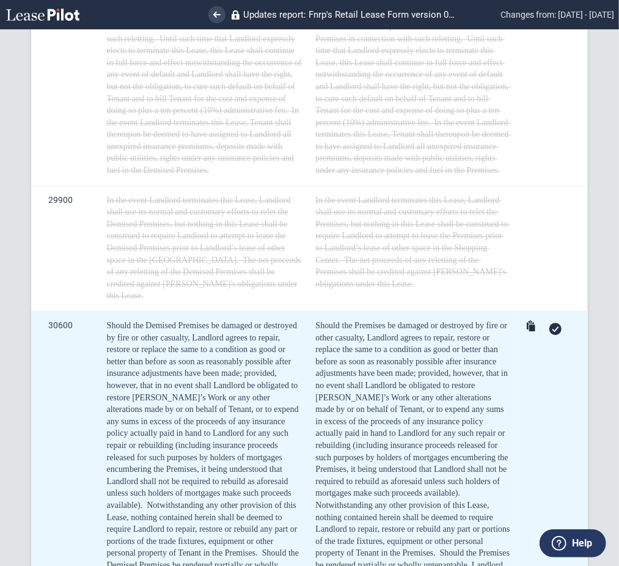
click at [552, 326] on icon at bounding box center [555, 328] width 7 height 5
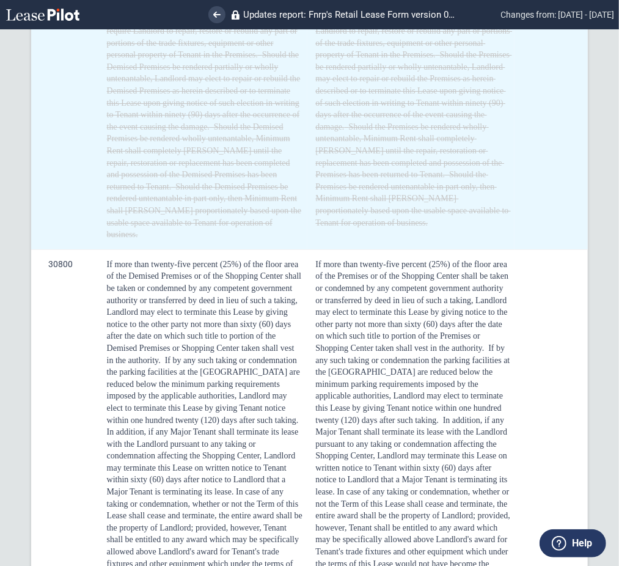
scroll to position [9284, 0]
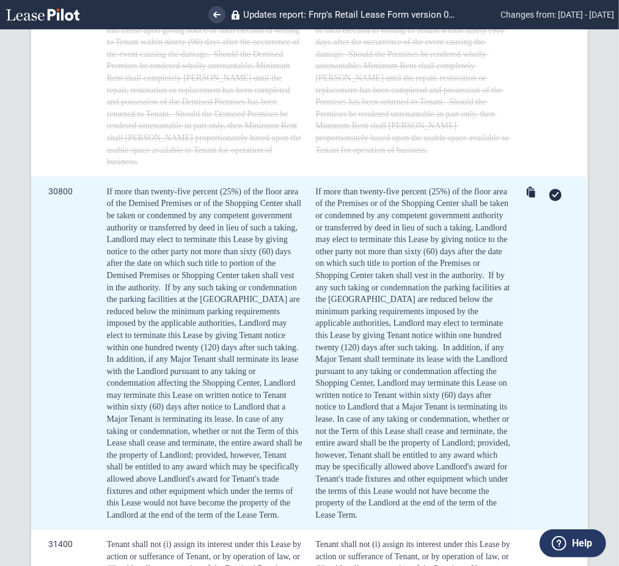
click at [552, 192] on use at bounding box center [555, 194] width 7 height 5
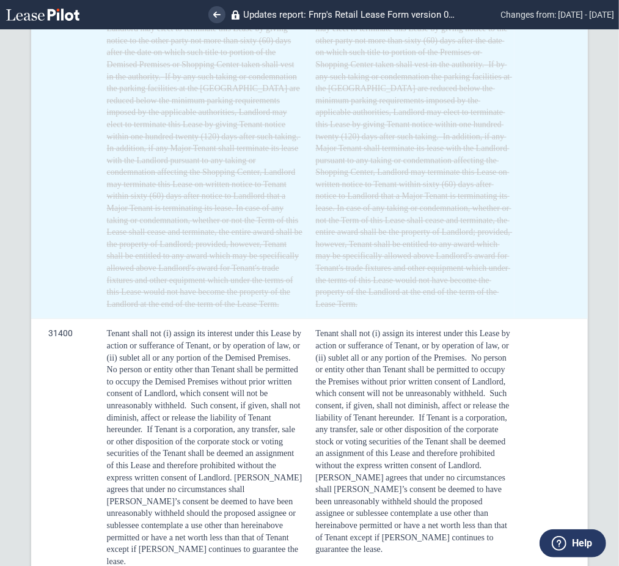
scroll to position [9609, 0]
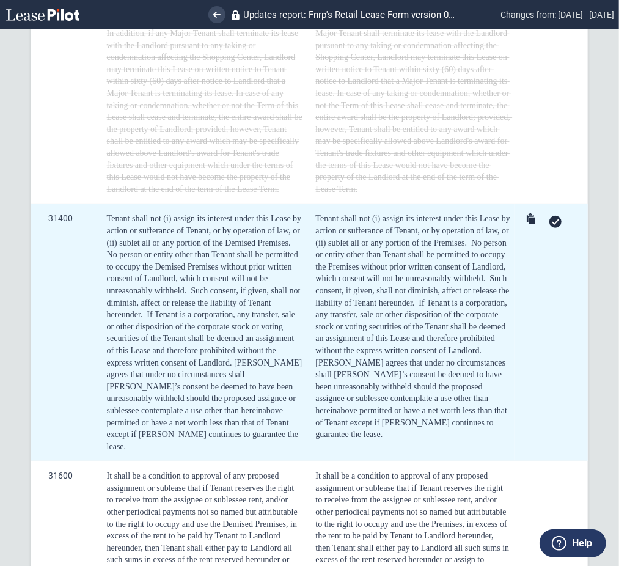
click at [552, 219] on icon at bounding box center [555, 221] width 7 height 5
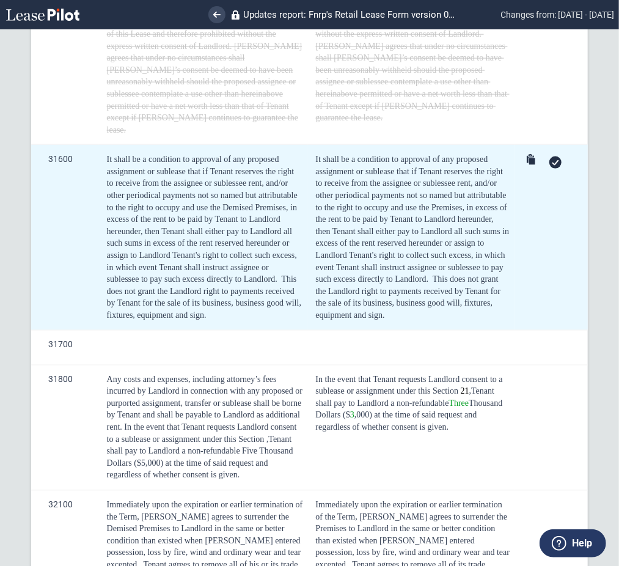
scroll to position [9935, 0]
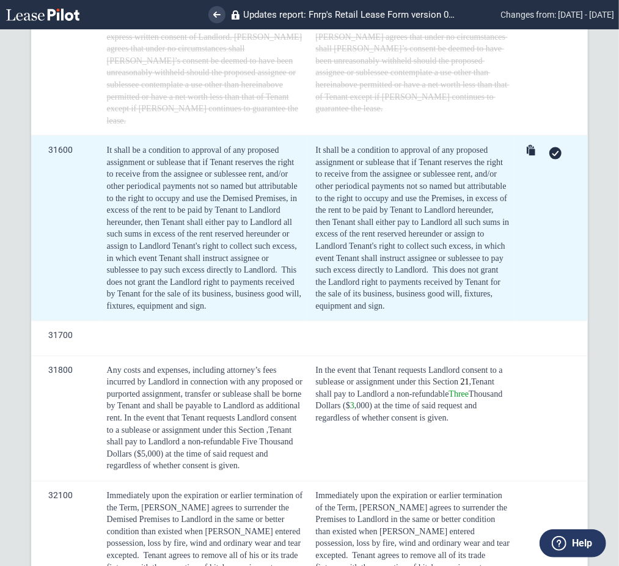
click at [552, 147] on div at bounding box center [555, 153] width 12 height 12
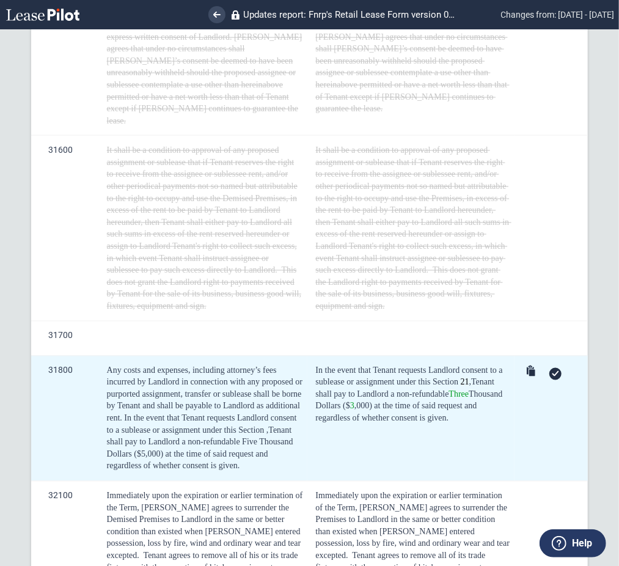
click at [552, 371] on icon at bounding box center [555, 373] width 7 height 5
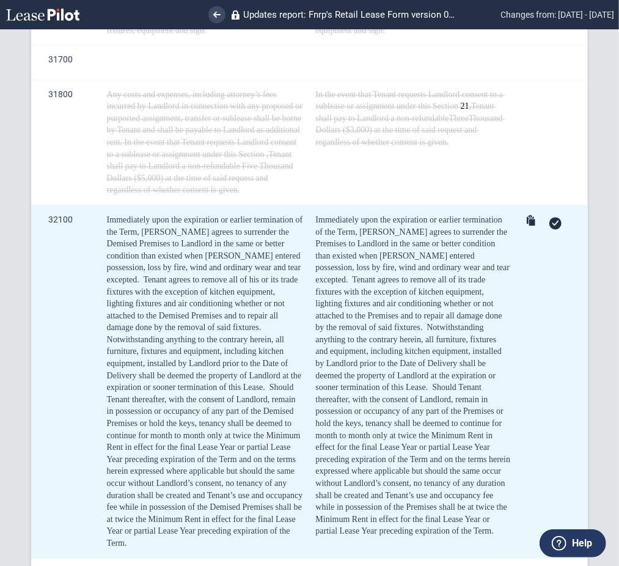
scroll to position [10261, 0]
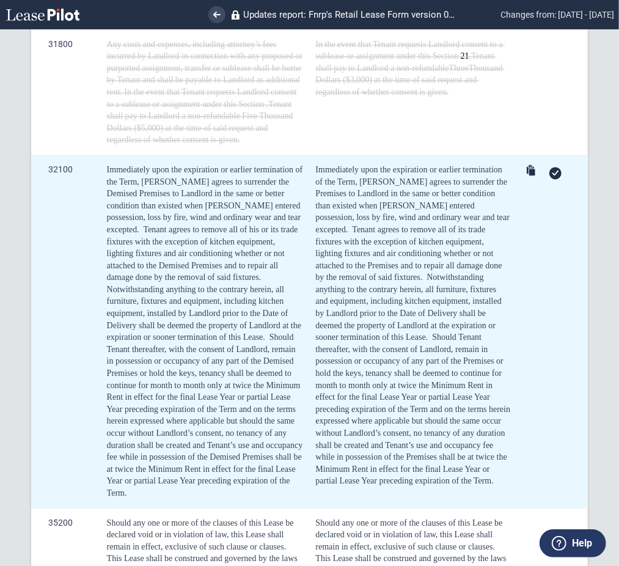
click at [553, 170] on icon at bounding box center [555, 172] width 7 height 5
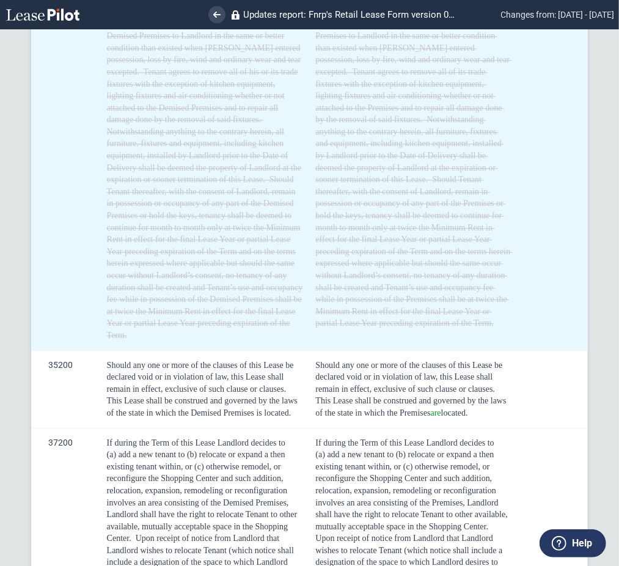
scroll to position [10586, 0]
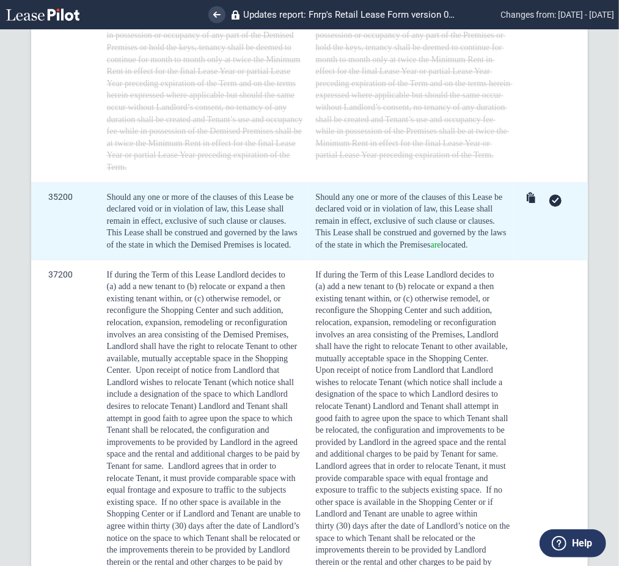
click at [550, 194] on div at bounding box center [555, 200] width 12 height 12
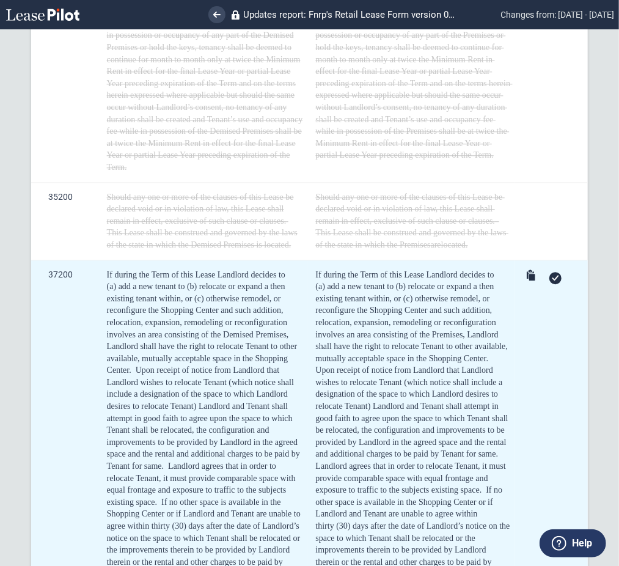
click at [557, 269] on div at bounding box center [553, 277] width 60 height 17
click at [552, 275] on icon at bounding box center [555, 277] width 7 height 5
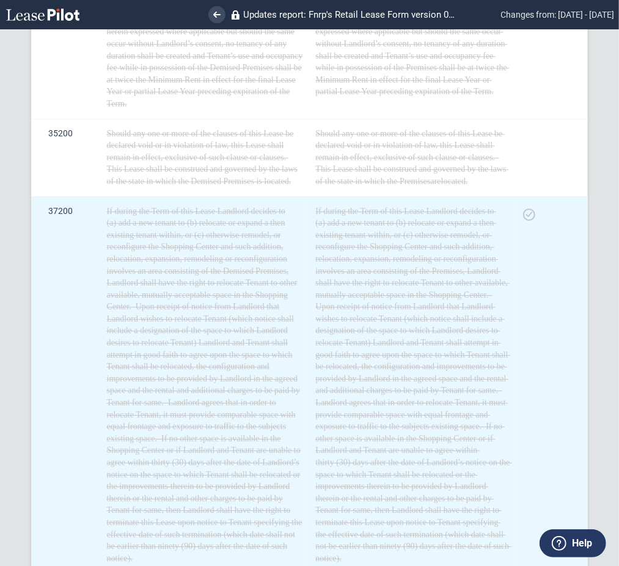
scroll to position [10912, 0]
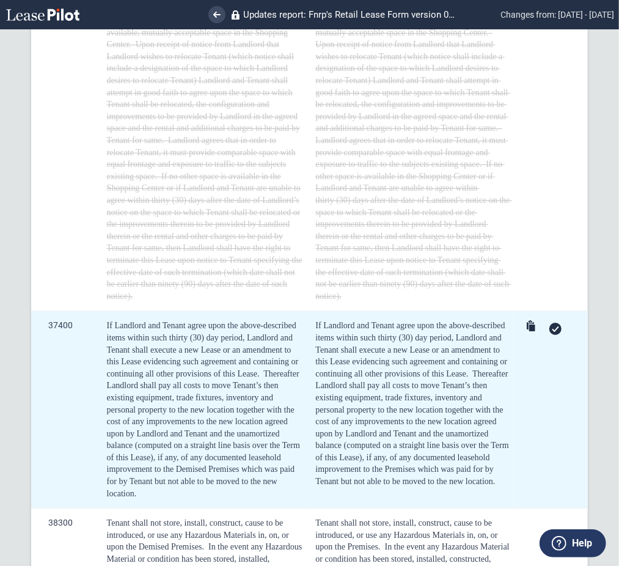
click at [552, 326] on icon at bounding box center [555, 328] width 7 height 5
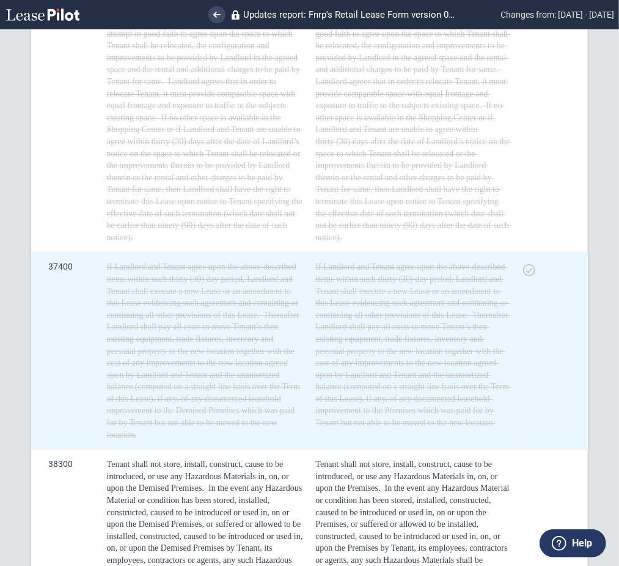
scroll to position [11238, 0]
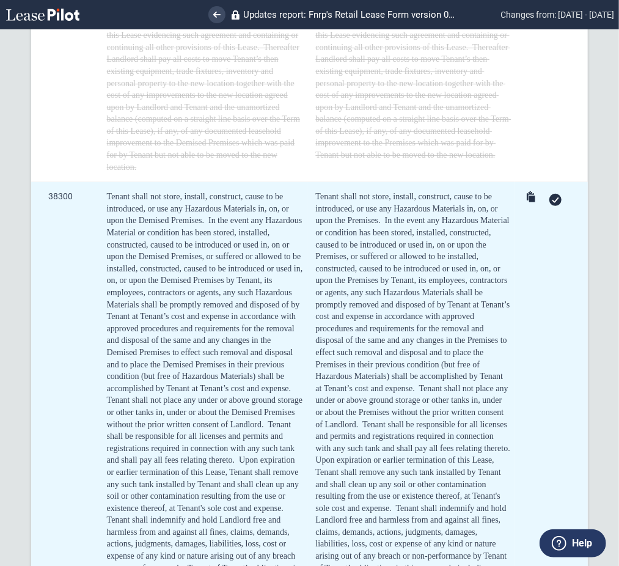
click at [545, 191] on div at bounding box center [553, 199] width 60 height 17
click at [552, 197] on icon at bounding box center [555, 199] width 7 height 5
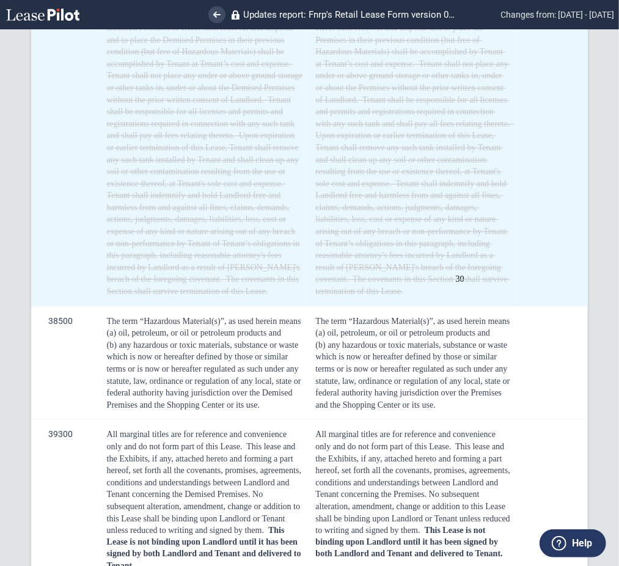
scroll to position [11564, 0]
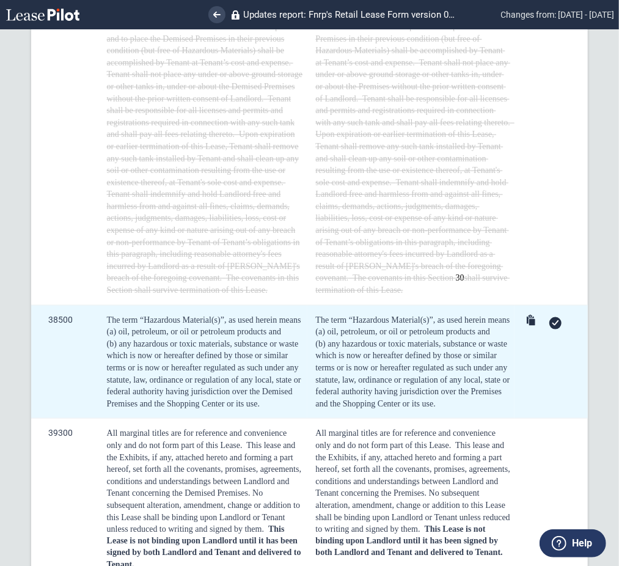
click at [554, 317] on div at bounding box center [555, 323] width 12 height 12
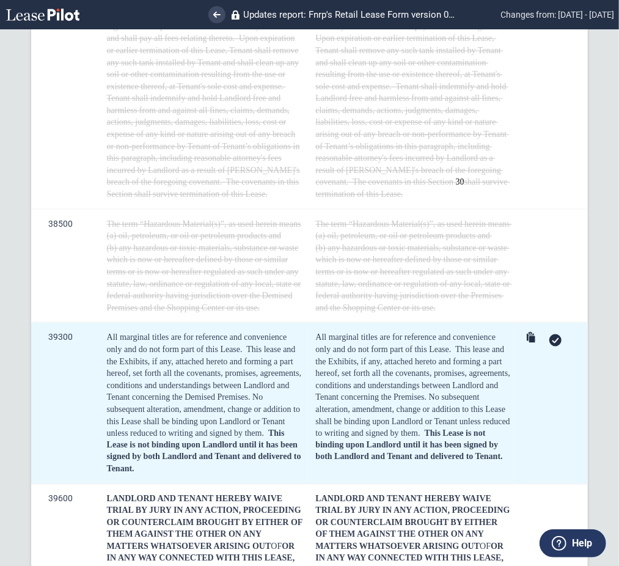
scroll to position [11727, 0]
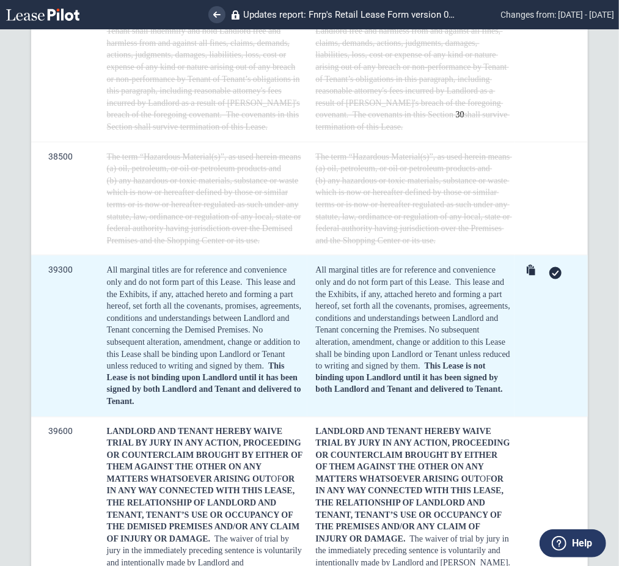
click at [550, 267] on div at bounding box center [555, 273] width 12 height 12
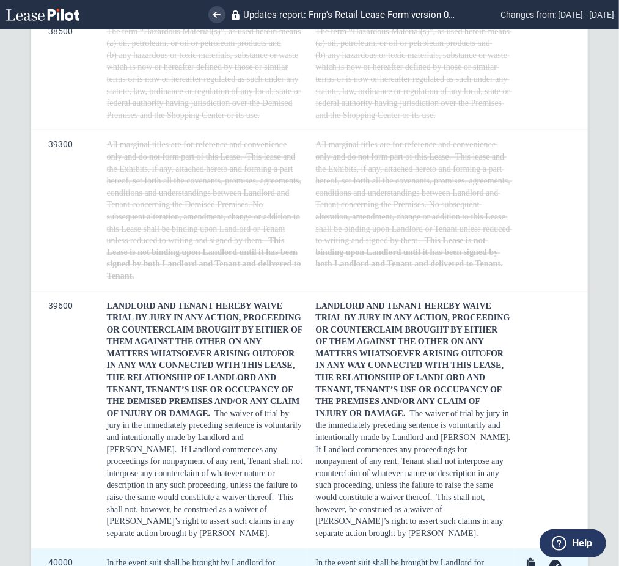
scroll to position [12052, 0]
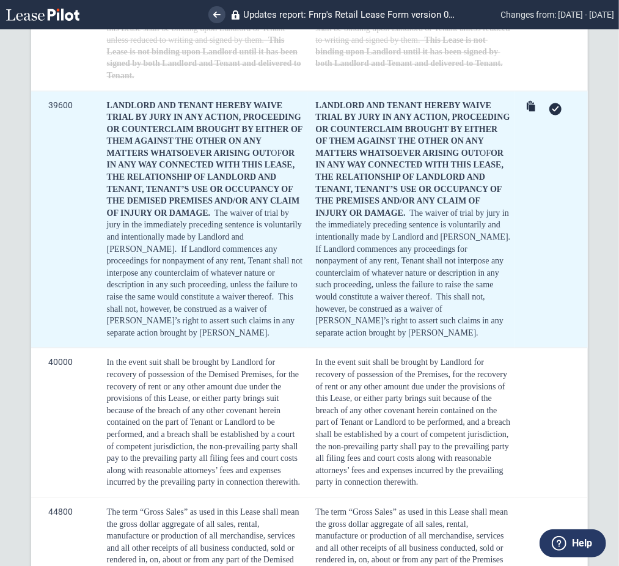
click at [553, 103] on div at bounding box center [555, 109] width 12 height 12
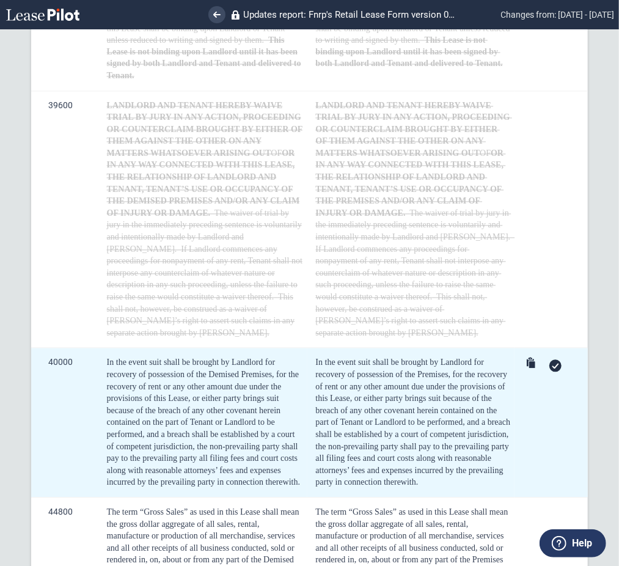
click at [553, 363] on icon at bounding box center [555, 365] width 7 height 5
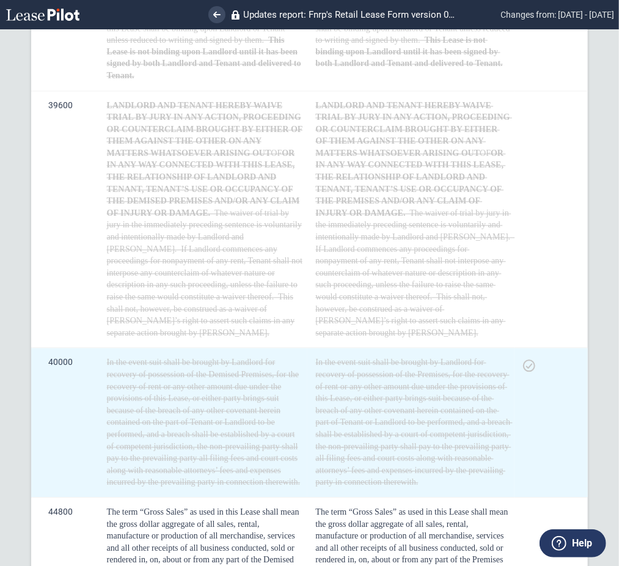
scroll to position [12296, 0]
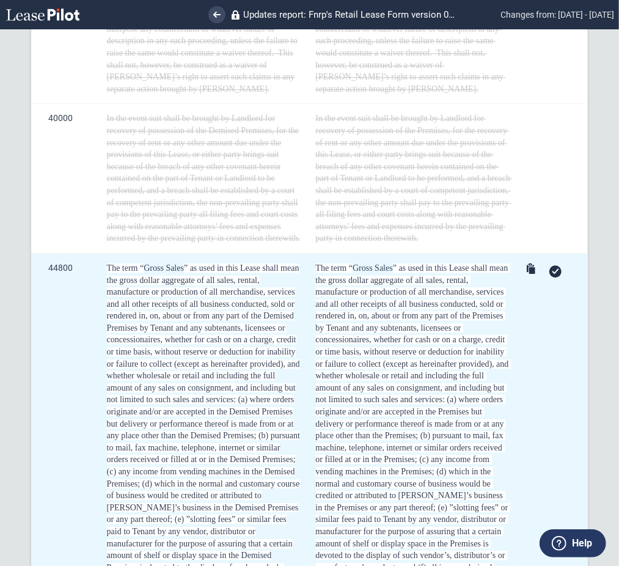
click at [553, 265] on div at bounding box center [555, 271] width 12 height 12
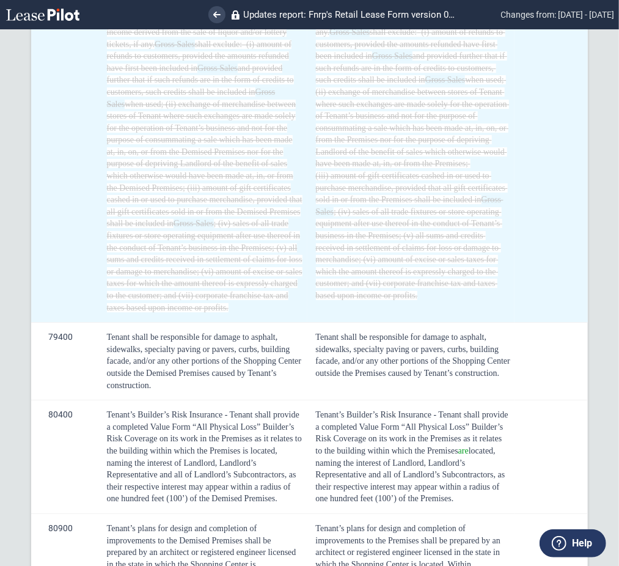
scroll to position [12948, 0]
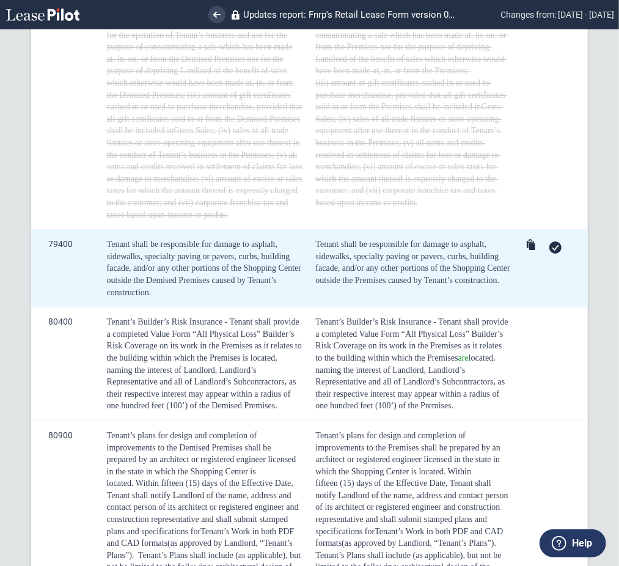
click at [549, 241] on div at bounding box center [555, 247] width 12 height 12
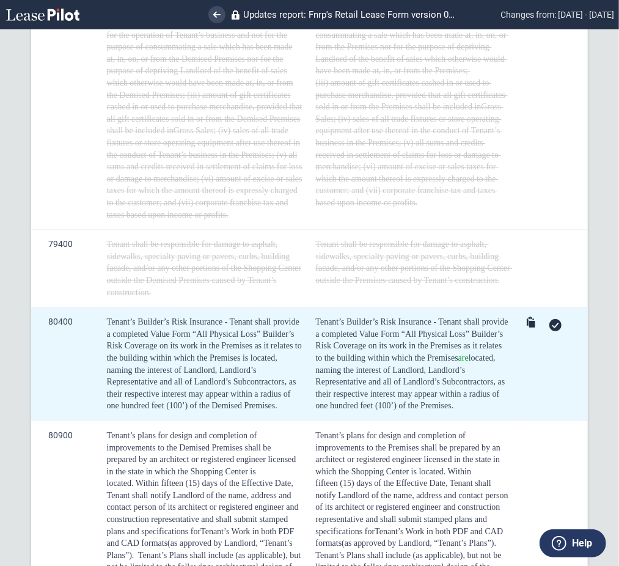
click at [552, 322] on use at bounding box center [555, 324] width 7 height 5
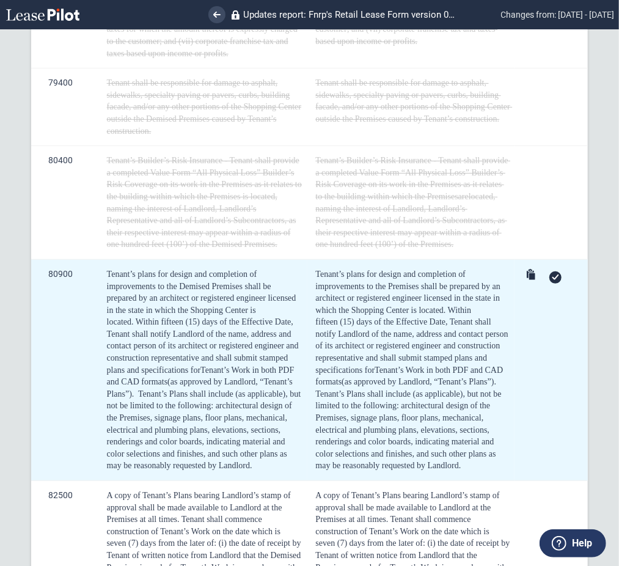
scroll to position [13111, 0]
click at [552, 273] on icon at bounding box center [555, 275] width 7 height 5
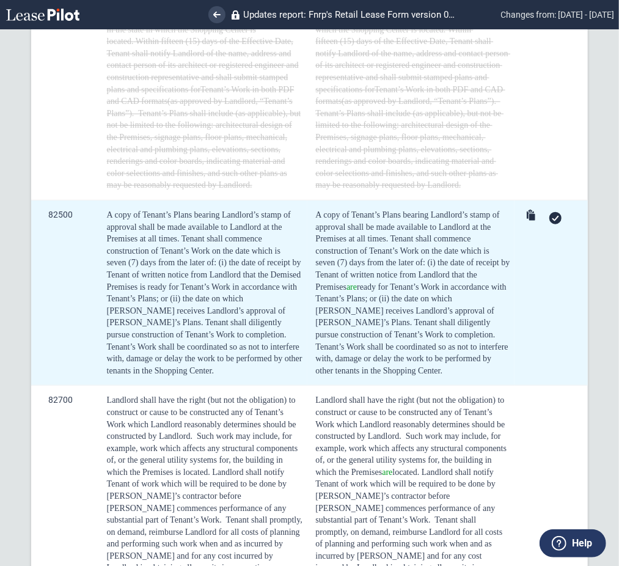
scroll to position [13437, 0]
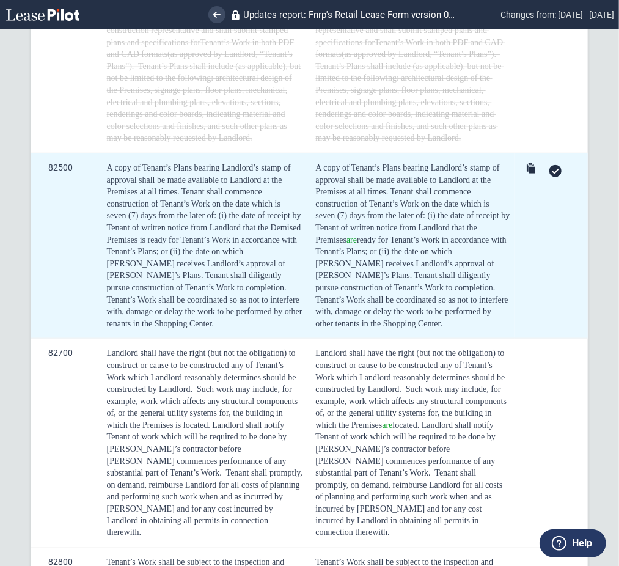
click at [552, 169] on icon at bounding box center [555, 171] width 7 height 5
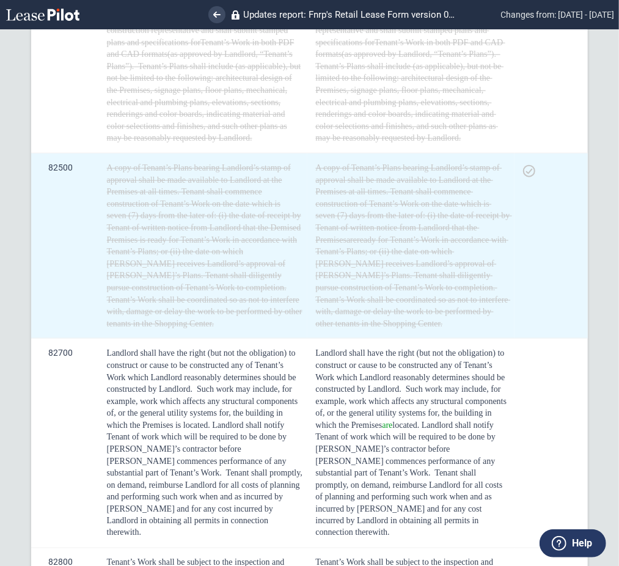
scroll to position [13599, 0]
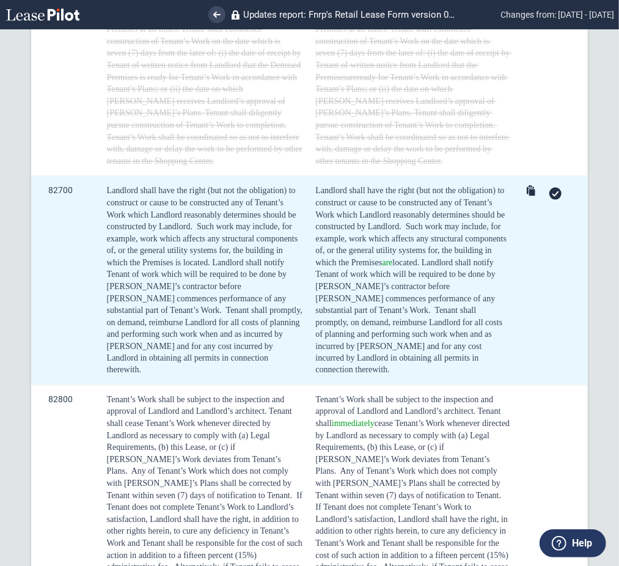
click at [549, 188] on div at bounding box center [555, 194] width 12 height 12
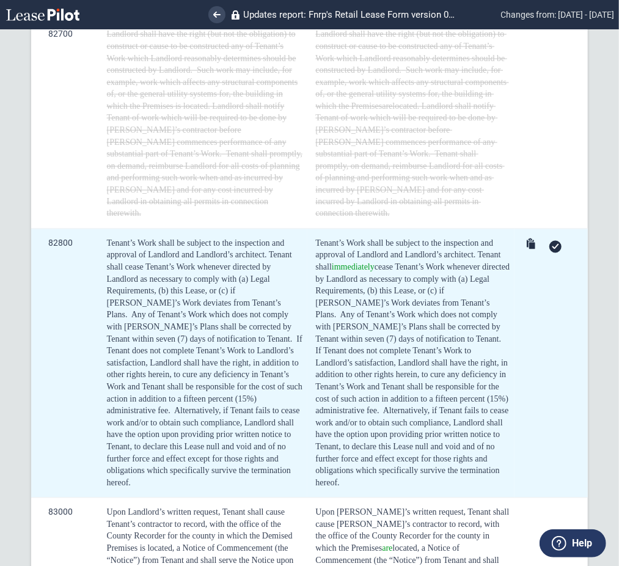
scroll to position [13762, 0]
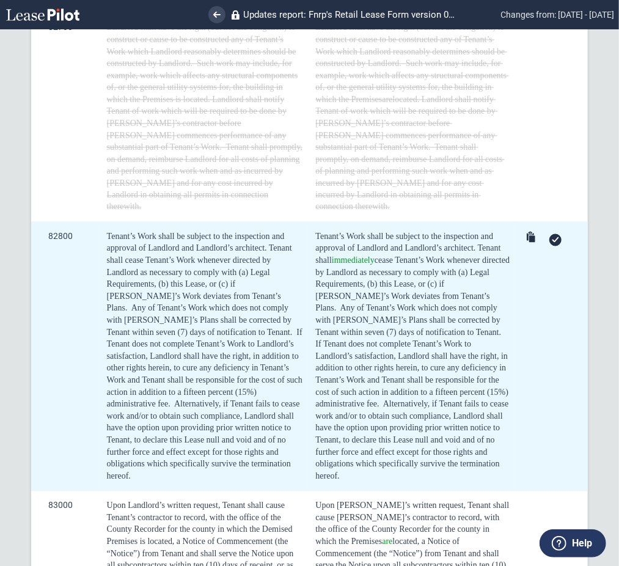
click at [552, 237] on icon at bounding box center [555, 239] width 7 height 5
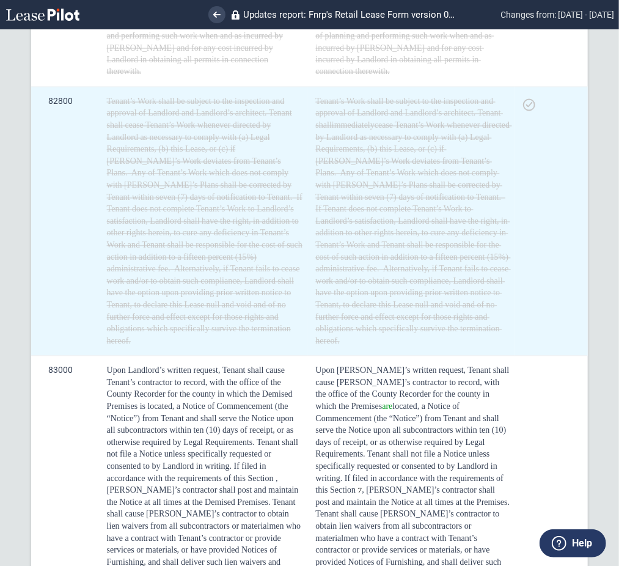
scroll to position [14007, 0]
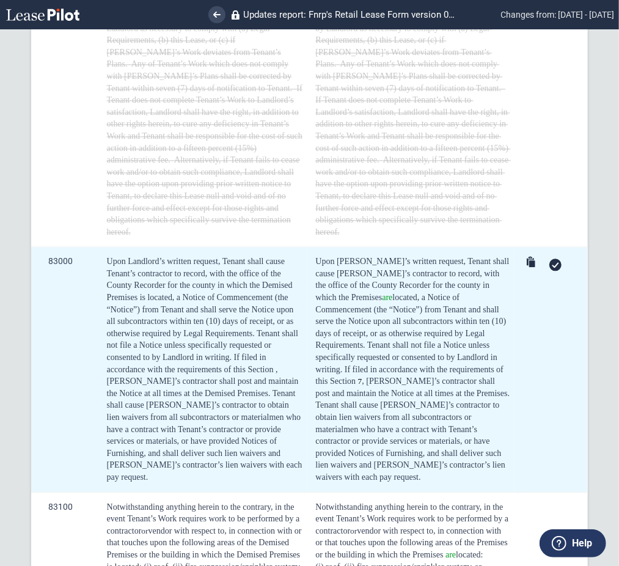
click at [552, 262] on use at bounding box center [555, 264] width 7 height 5
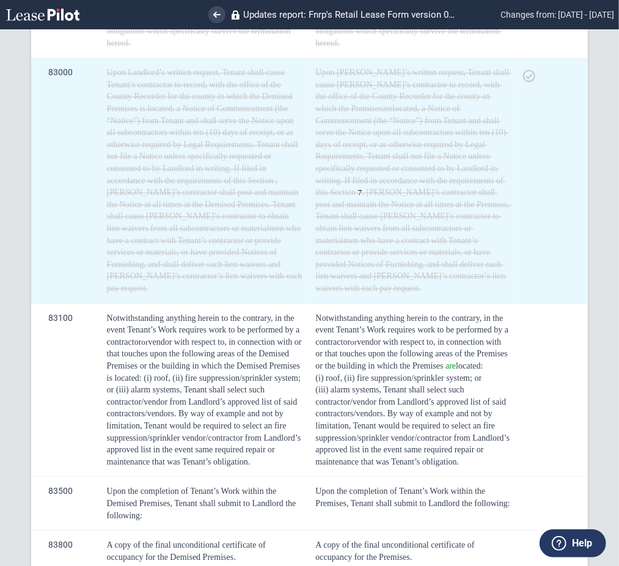
scroll to position [14332, 0]
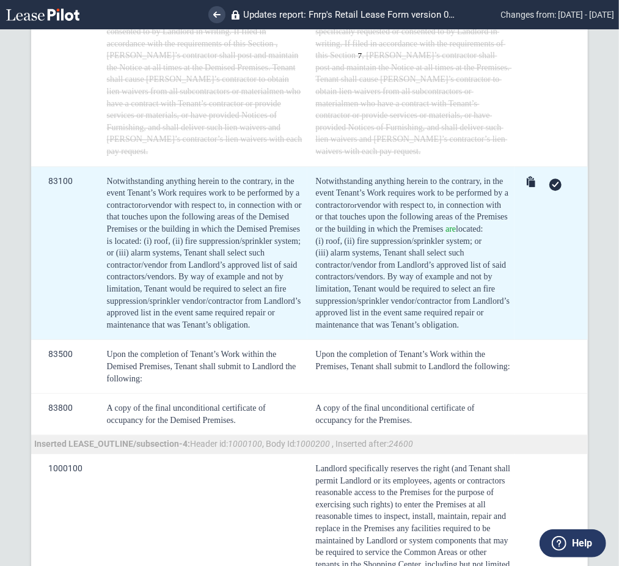
click at [552, 181] on icon at bounding box center [555, 183] width 7 height 5
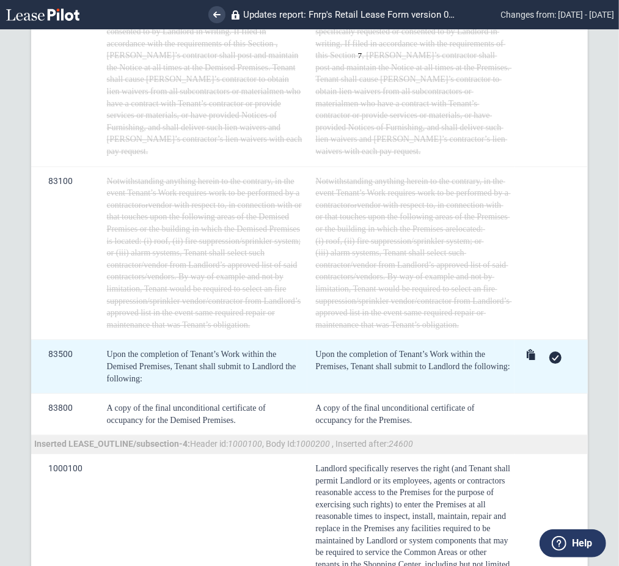
click at [552, 355] on icon at bounding box center [555, 357] width 7 height 5
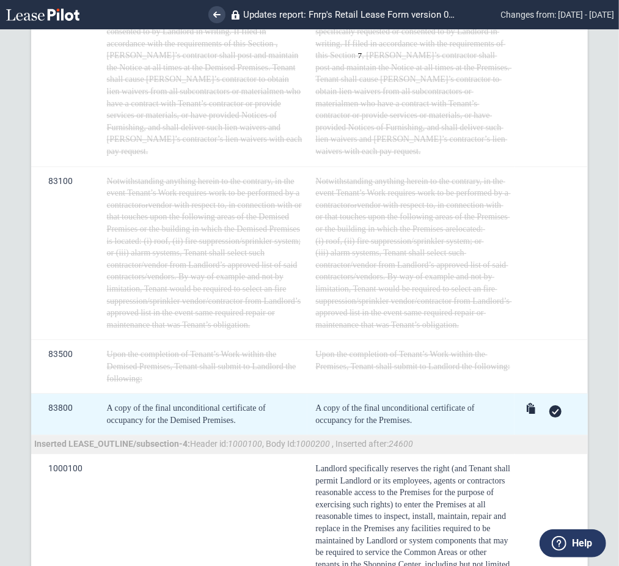
click at [549, 405] on div at bounding box center [555, 411] width 12 height 12
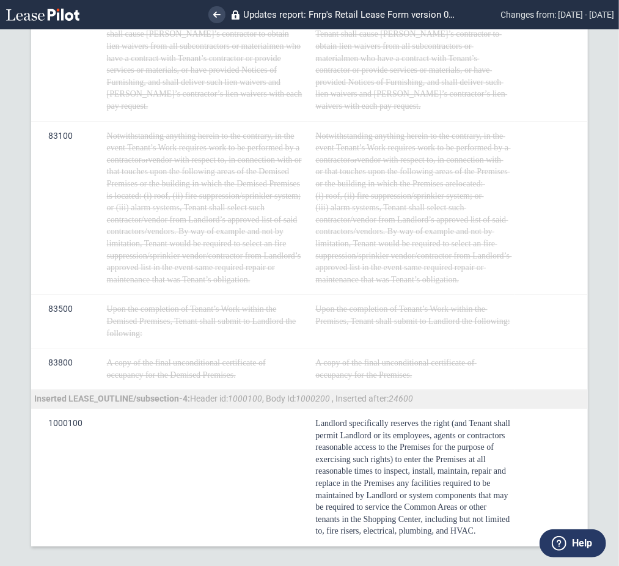
scroll to position [14401, 0]
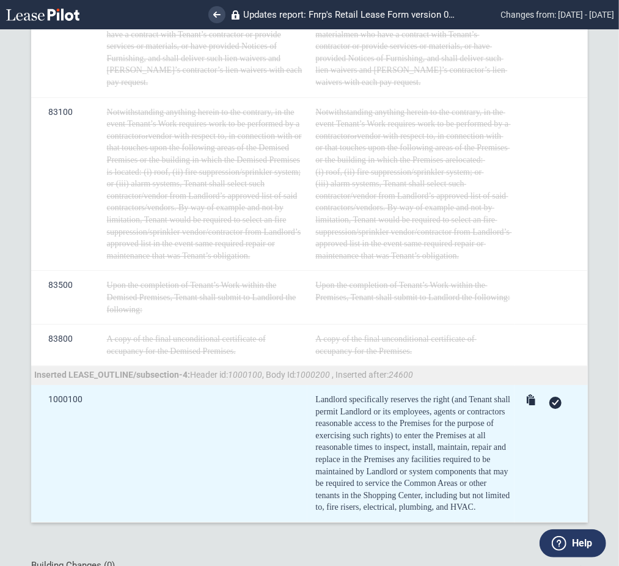
click at [552, 400] on use at bounding box center [555, 402] width 7 height 5
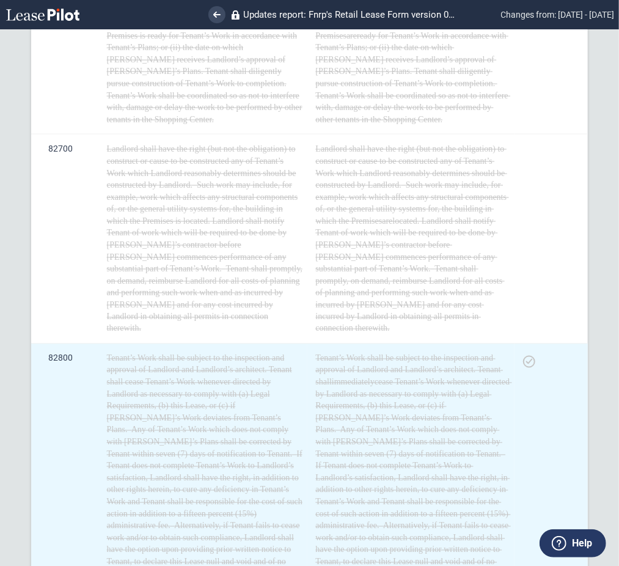
scroll to position [13587, 0]
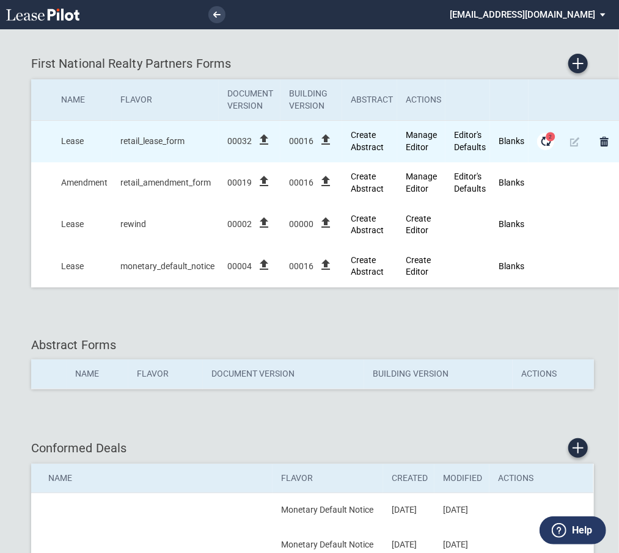
click at [542, 147] on md-icon "Form Updates" at bounding box center [545, 141] width 15 height 15
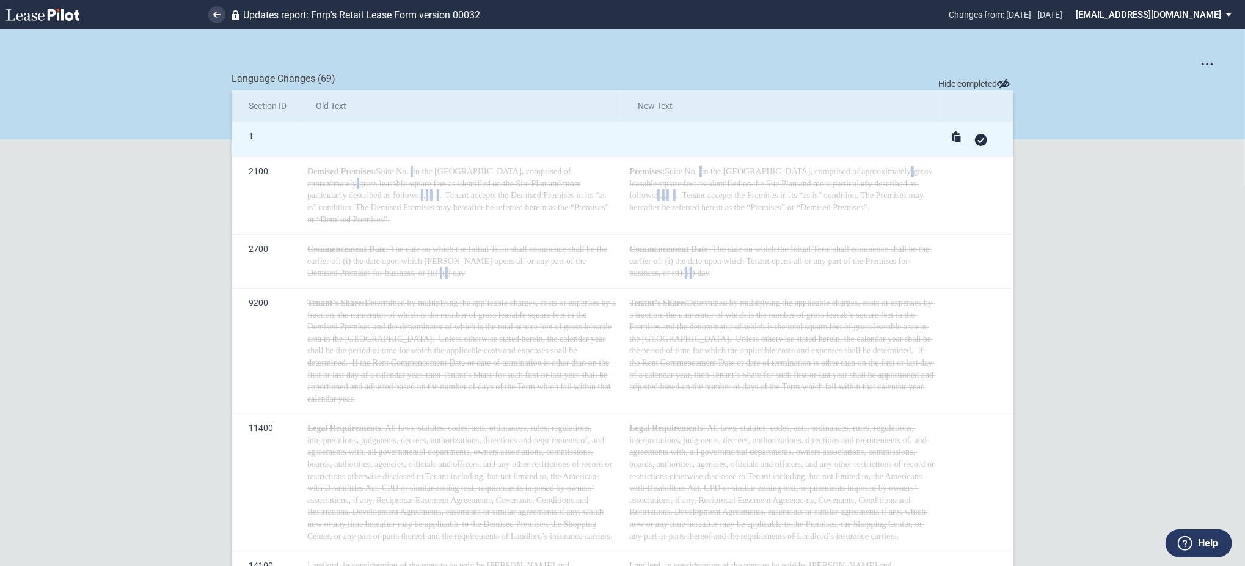
click at [618, 137] on icon at bounding box center [980, 139] width 7 height 5
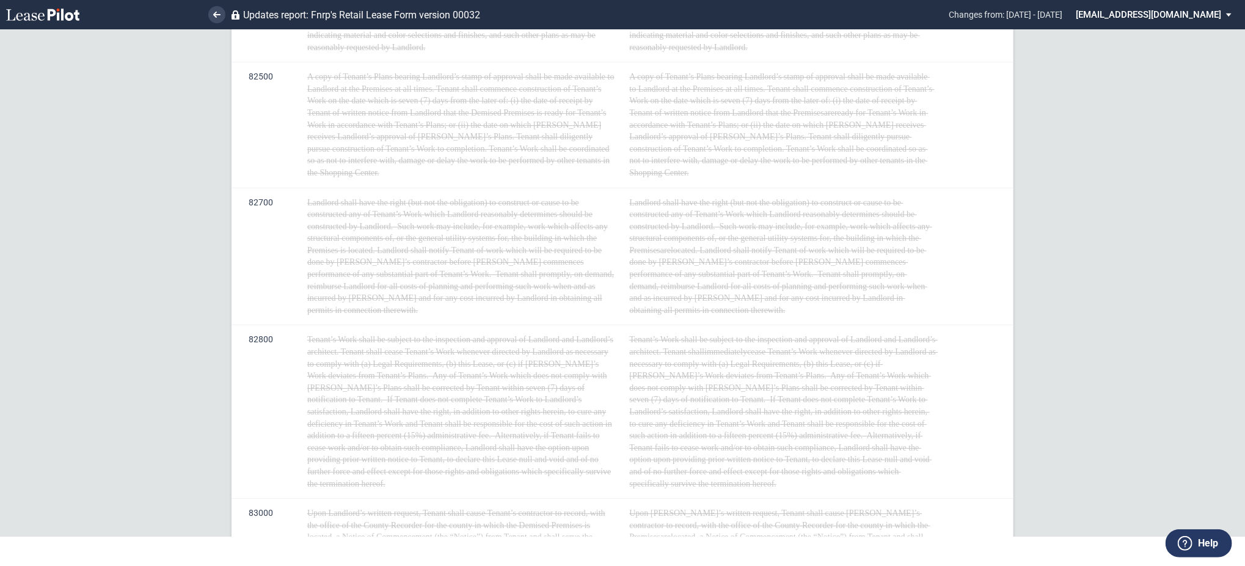
scroll to position [8717, 0]
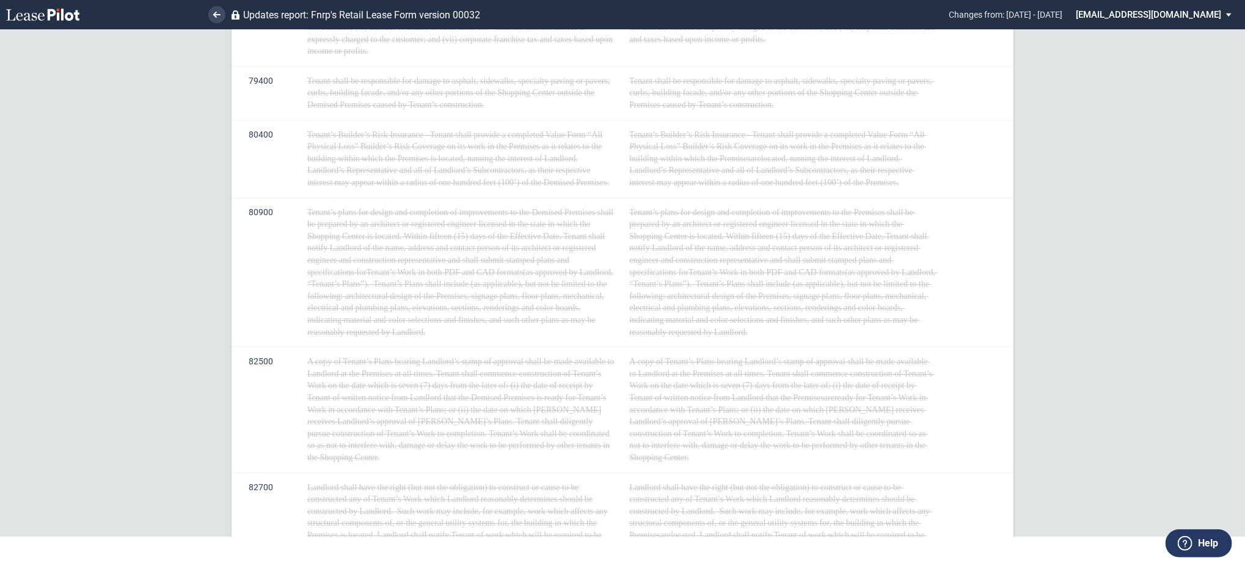
click at [207, 12] on li at bounding box center [175, 14] width 100 height 29
click at [210, 18] on link at bounding box center [216, 14] width 17 height 17
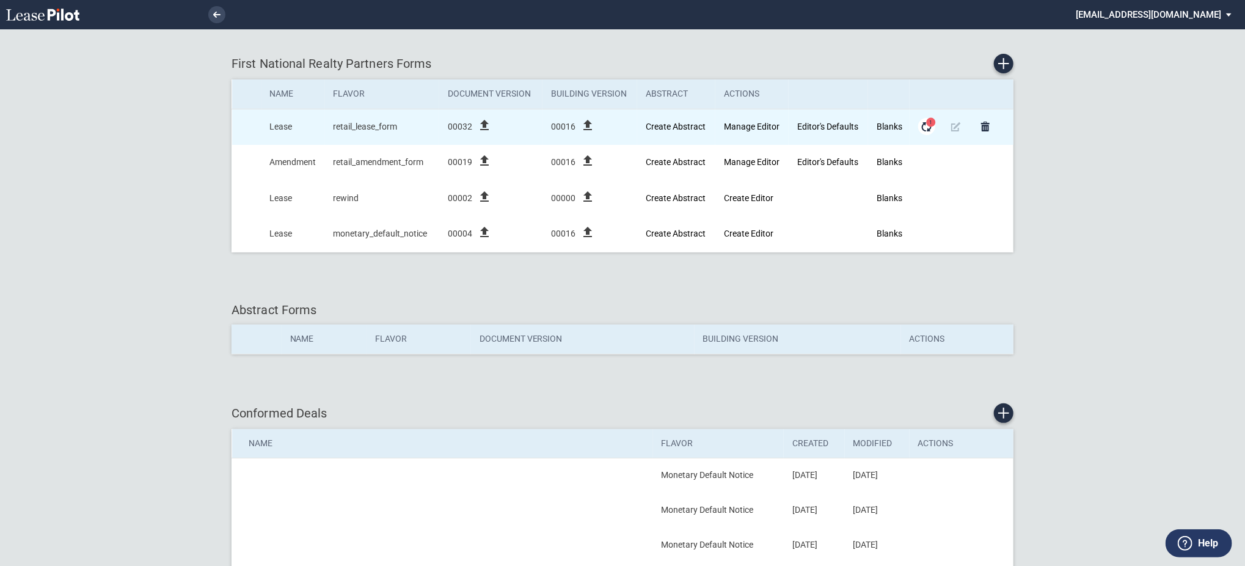
click at [925, 127] on md-icon "Form Updates" at bounding box center [926, 126] width 15 height 15
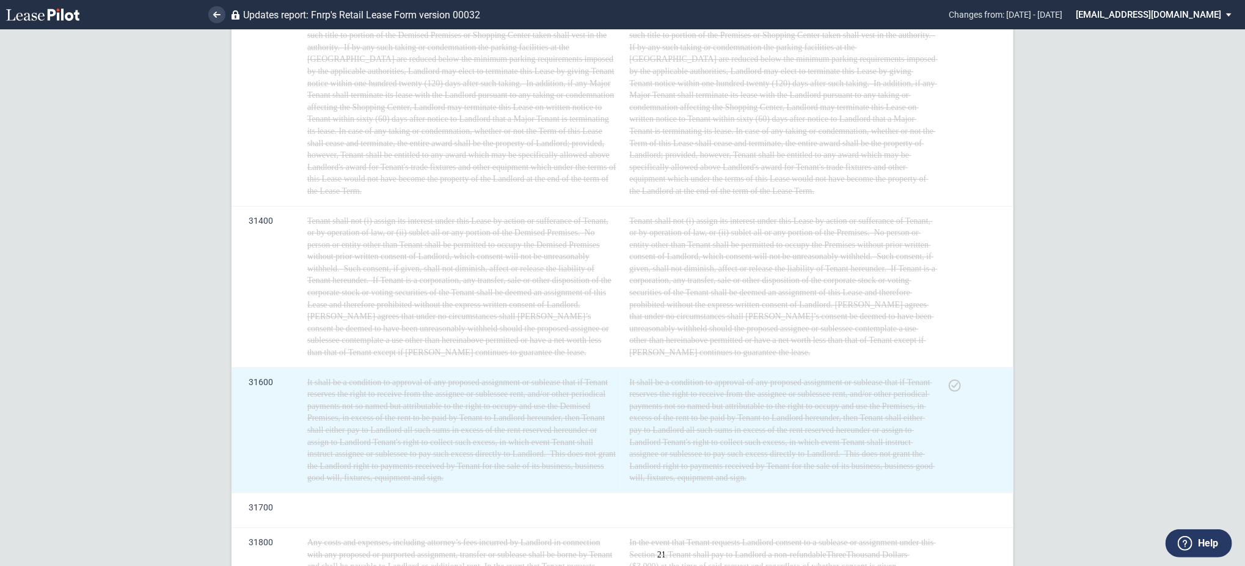
scroll to position [6433, 0]
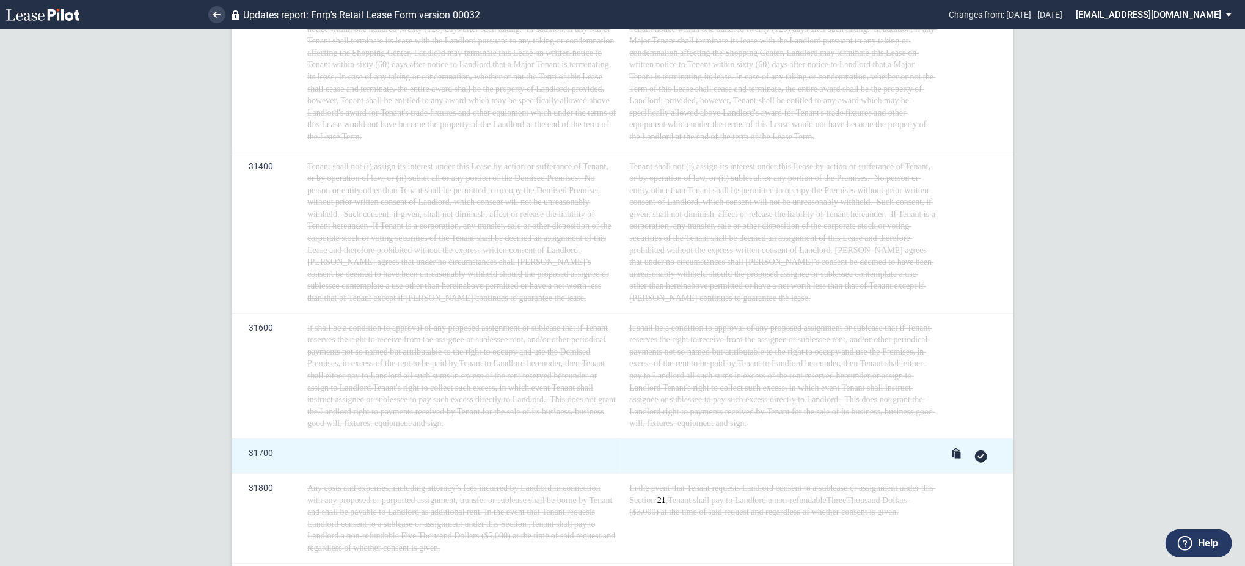
click at [976, 450] on div at bounding box center [981, 456] width 12 height 12
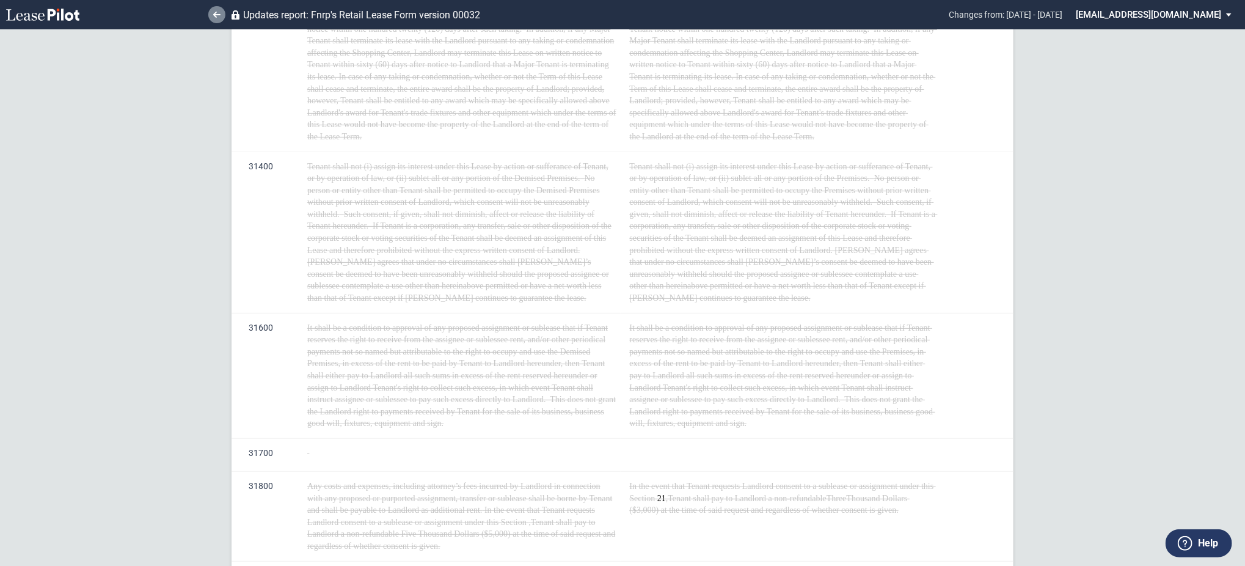
click at [216, 10] on link at bounding box center [216, 14] width 17 height 17
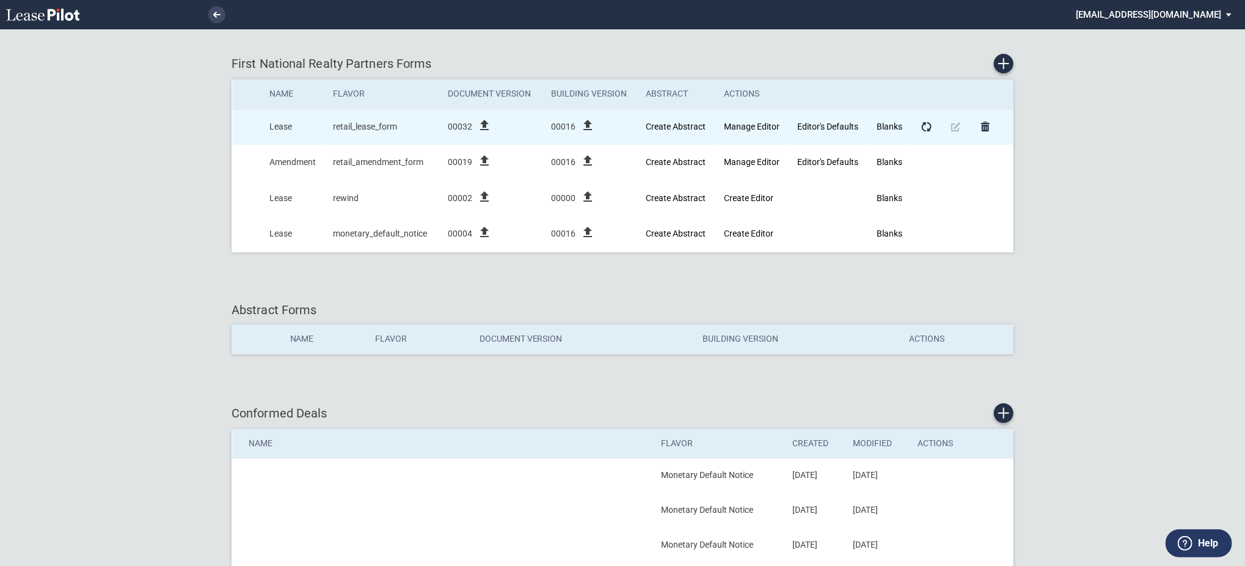
click at [487, 118] on icon "file_upload" at bounding box center [484, 125] width 15 height 15
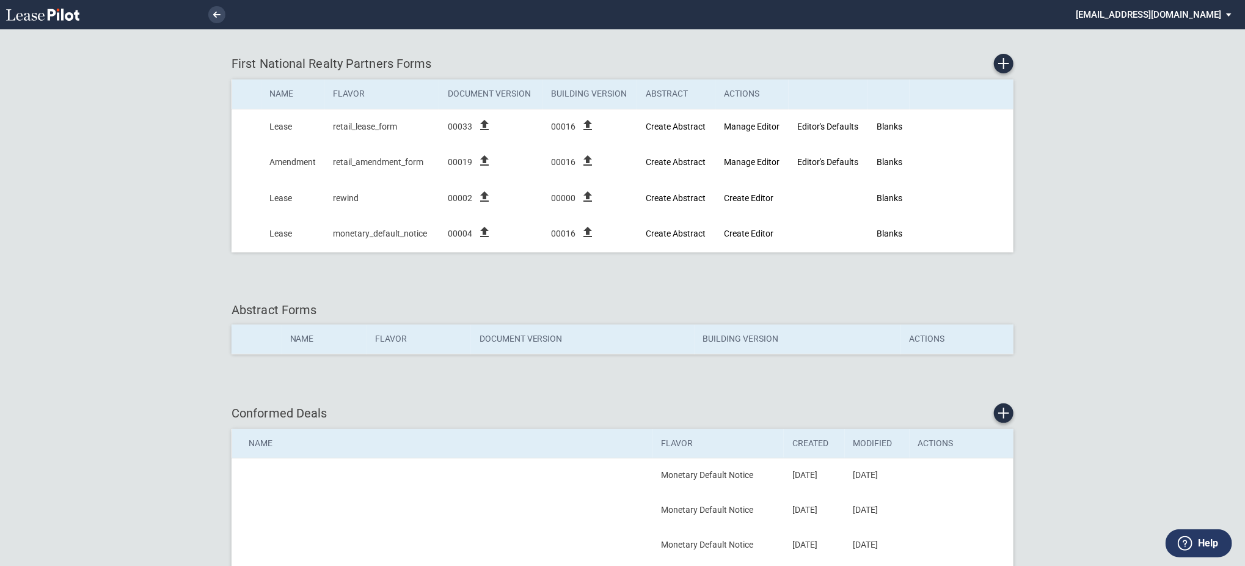
click at [1190, 26] on md-select "[EMAIL_ADDRESS][DOMAIN_NAME] Super Admin Area Admin Area Settings Sign Out" at bounding box center [1157, 13] width 167 height 27
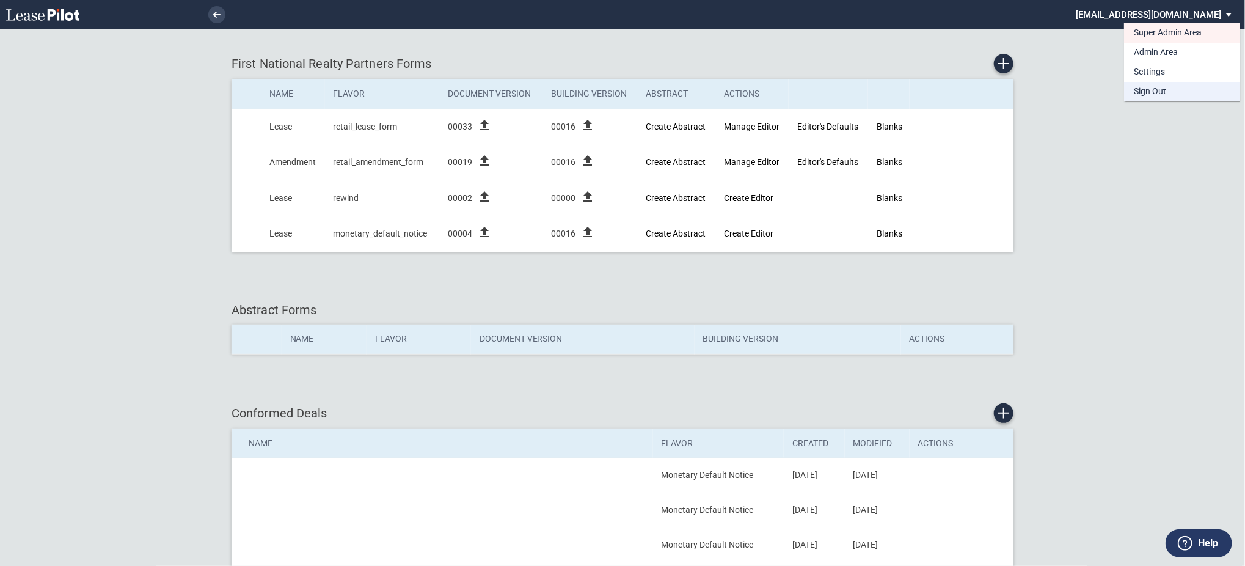
click at [1168, 89] on md-option "Sign Out" at bounding box center [1182, 92] width 116 height 20
